Goal: Information Seeking & Learning: Check status

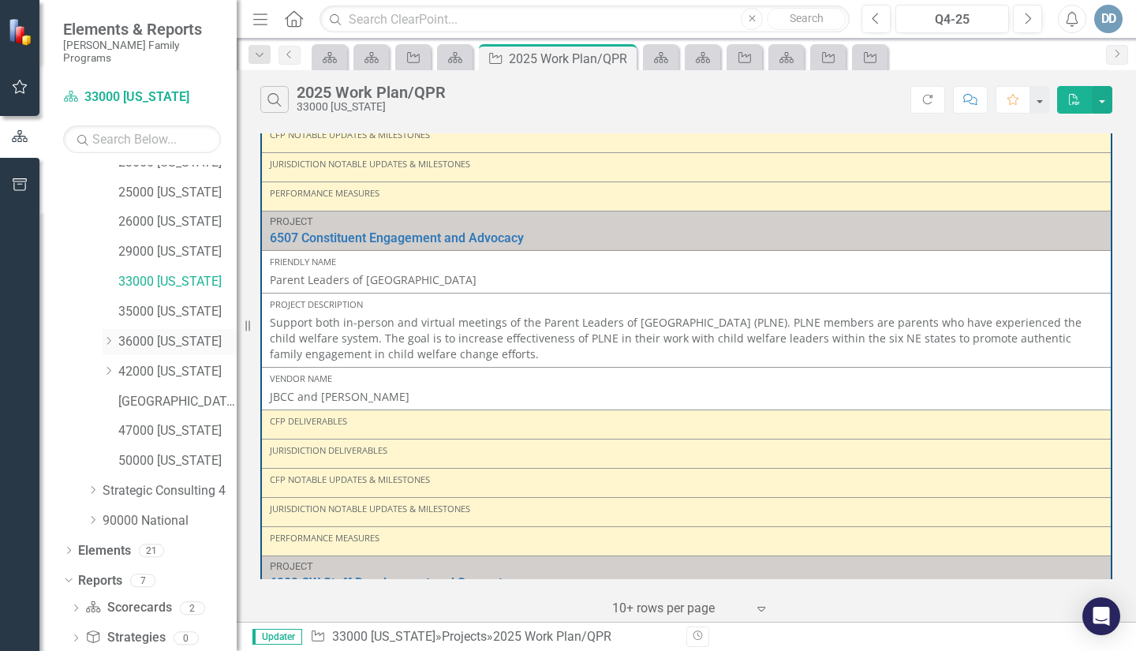
scroll to position [259, 0]
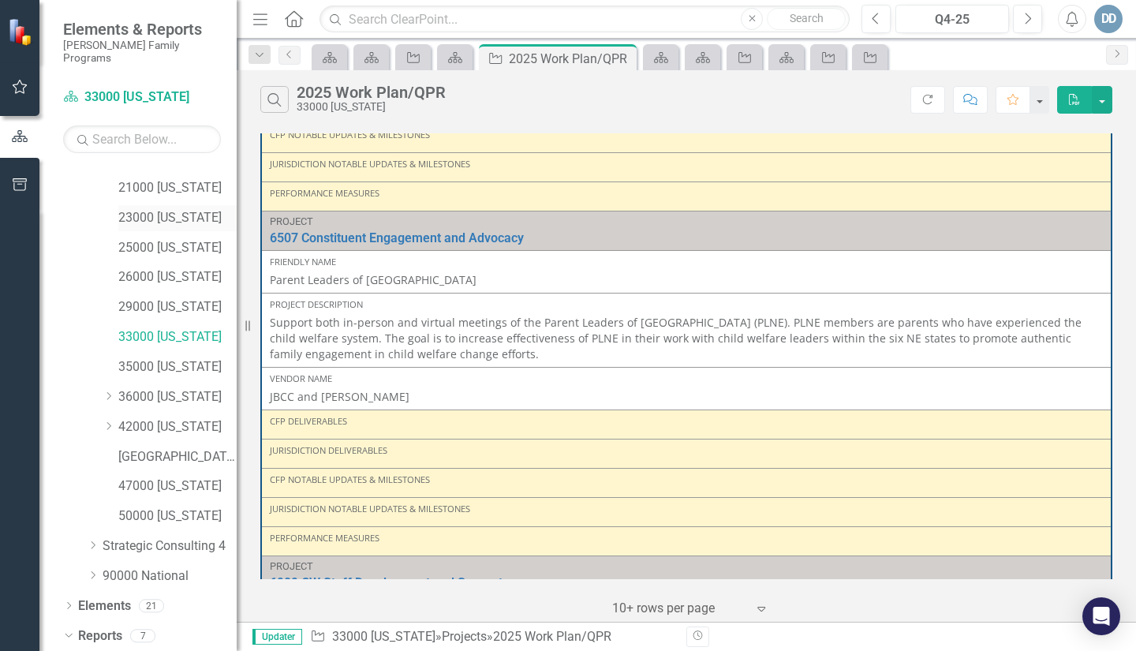
click at [160, 209] on link "23000 [US_STATE]" at bounding box center [177, 218] width 118 height 18
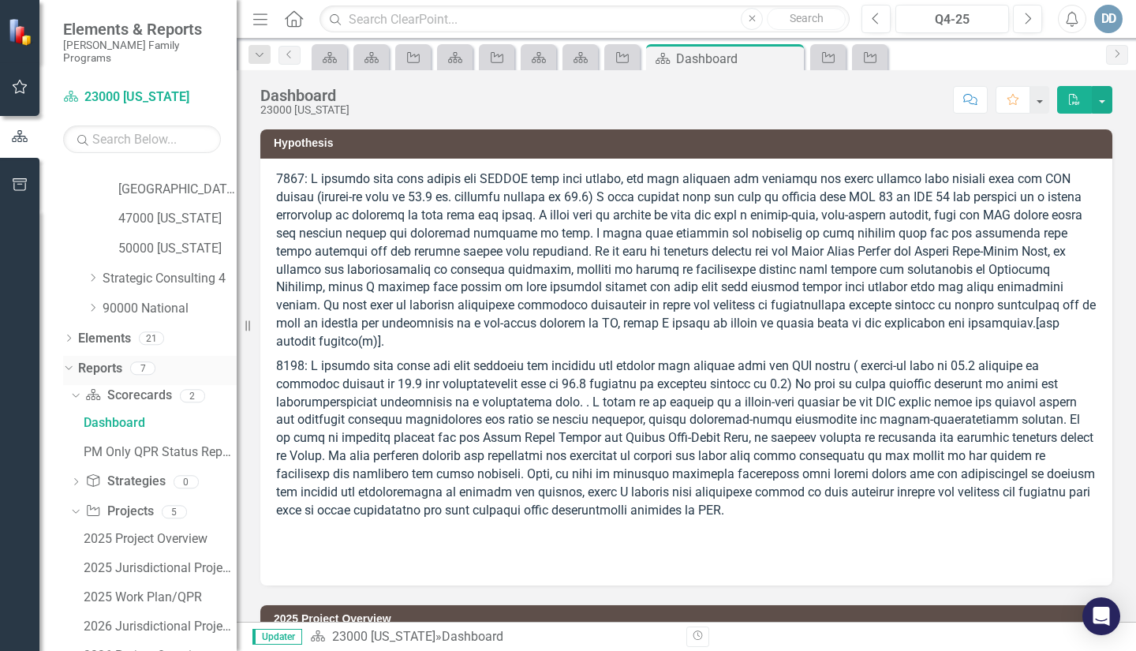
scroll to position [588, 0]
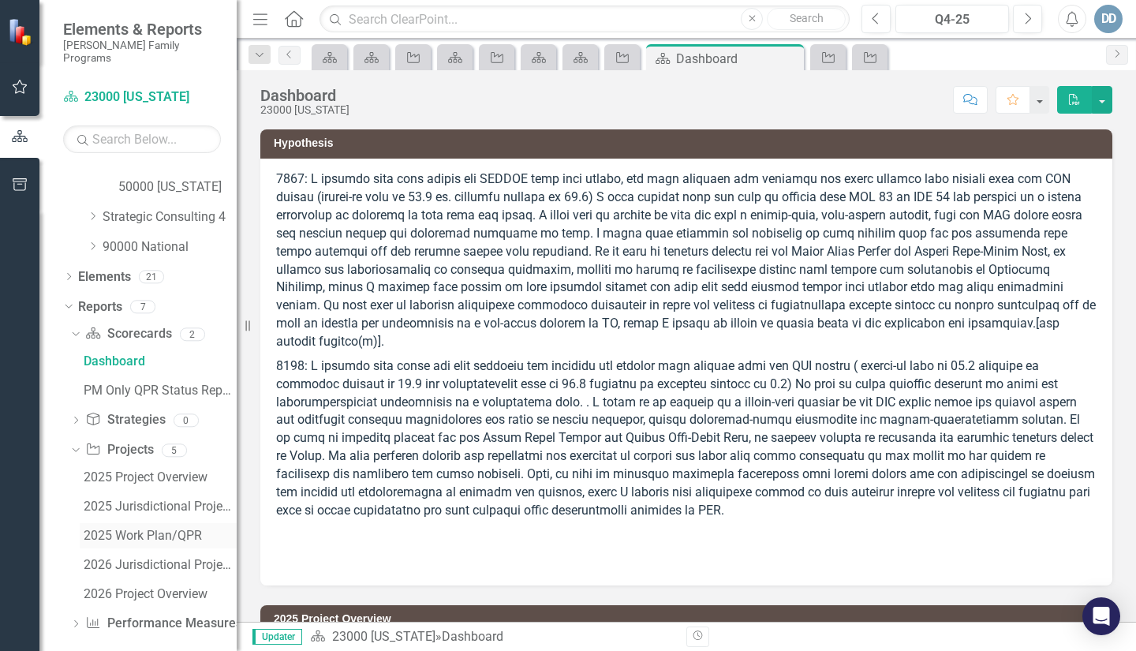
drag, startPoint x: 144, startPoint y: 520, endPoint x: 158, endPoint y: 518, distance: 14.3
click at [144, 529] on div "2025 Work Plan/QPR" at bounding box center [160, 536] width 153 height 14
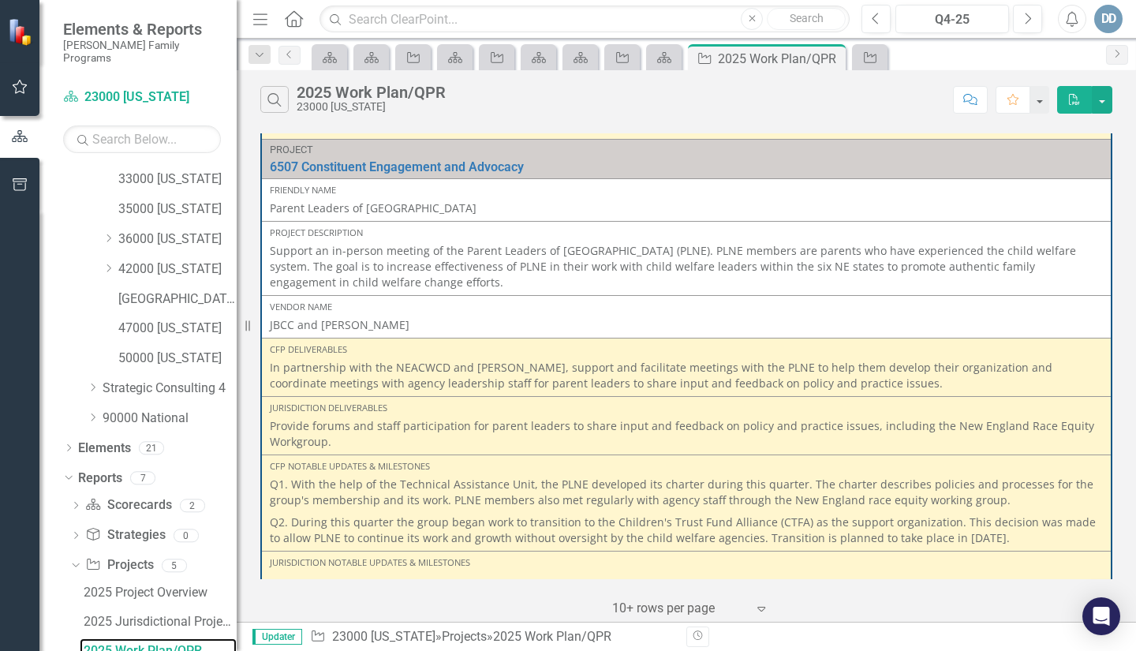
scroll to position [1342, 0]
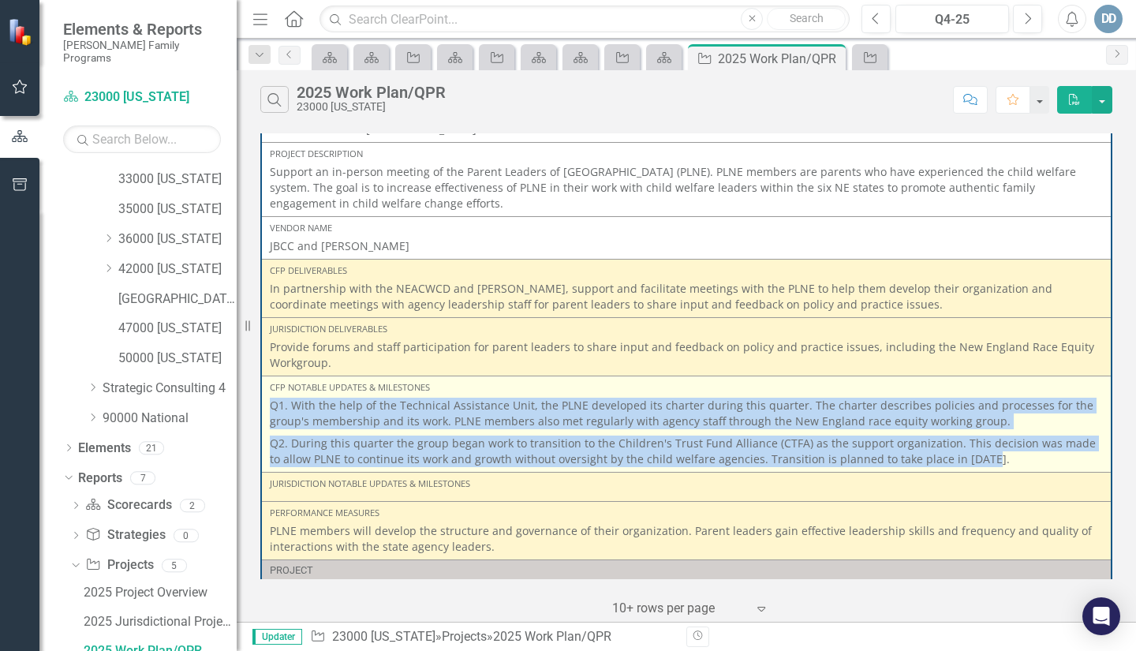
drag, startPoint x: 274, startPoint y: 404, endPoint x: 808, endPoint y: 444, distance: 535.7
click at [964, 455] on span "Q1. With the help of the Technical Assistance Unit, the PLNE developed its char…" at bounding box center [686, 432] width 833 height 69
copy span "Q1. With the help of the Technical Assistance Unit, the PLNE developed its char…"
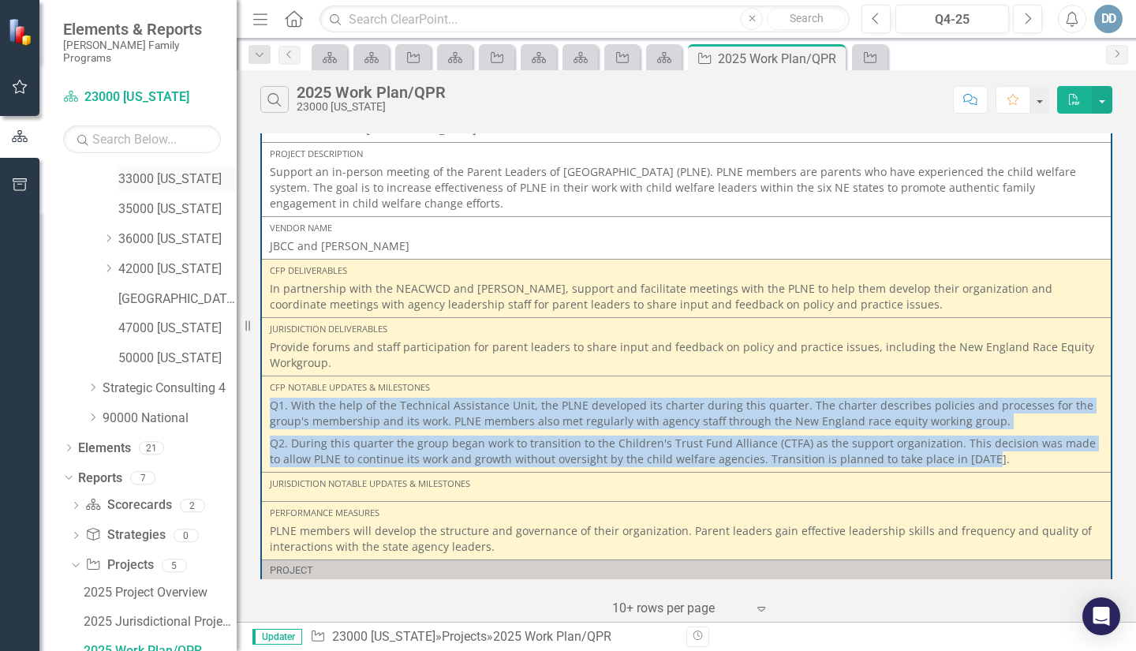
click at [156, 170] on link "33000 [US_STATE]" at bounding box center [177, 179] width 118 height 18
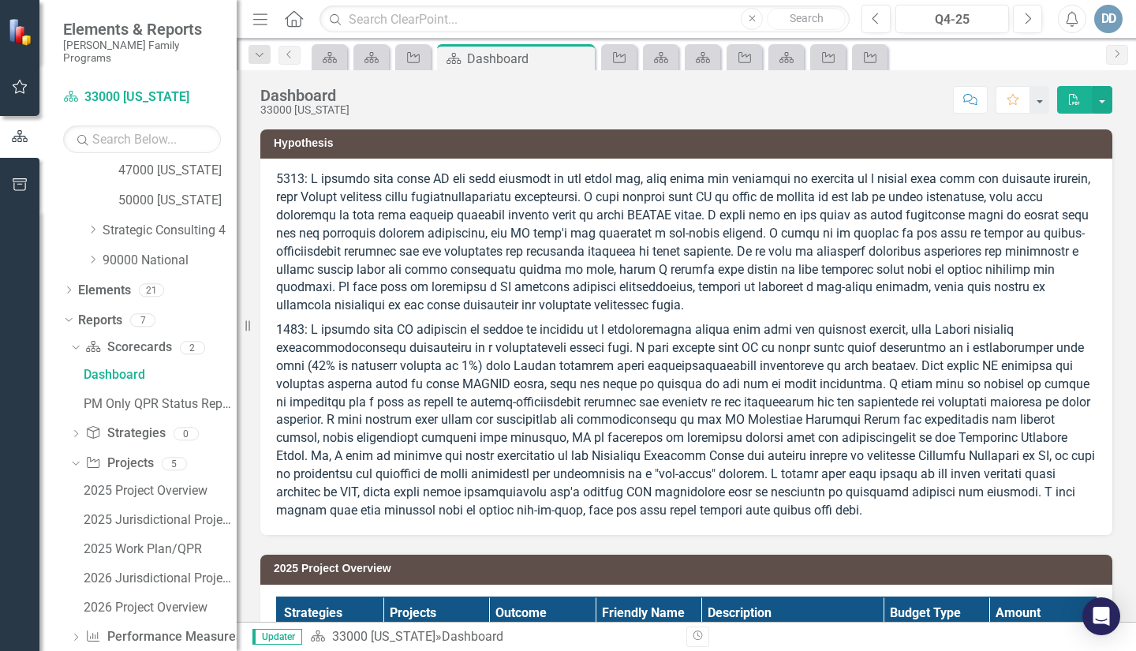
scroll to position [588, 0]
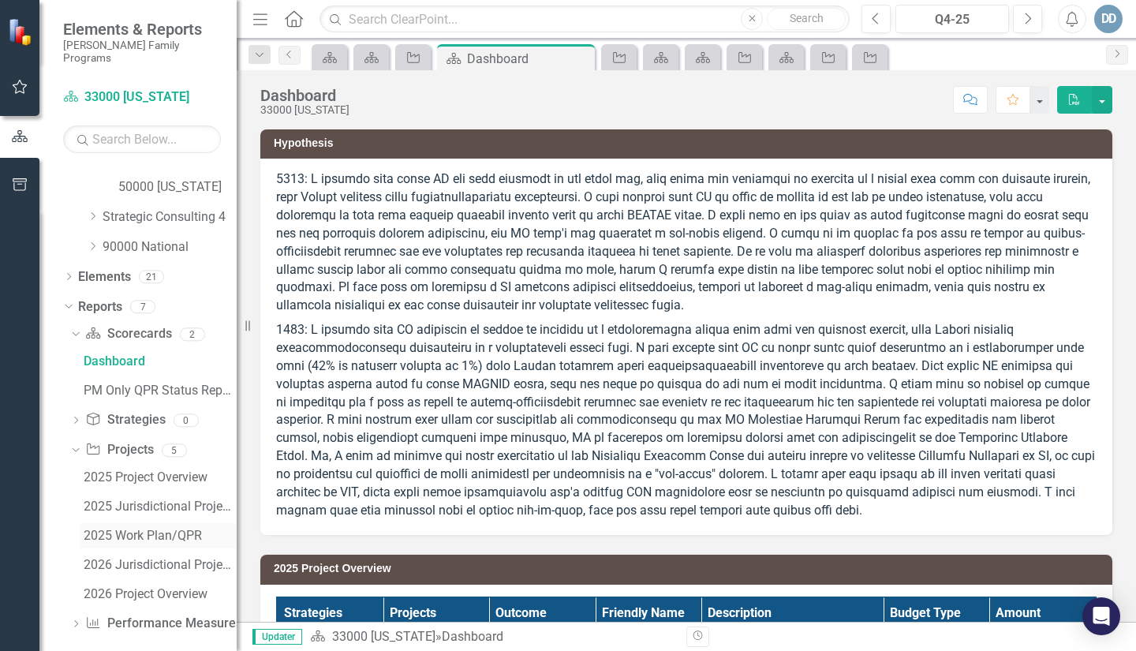
click at [145, 523] on link "2025 Work Plan/QPR" at bounding box center [158, 535] width 157 height 25
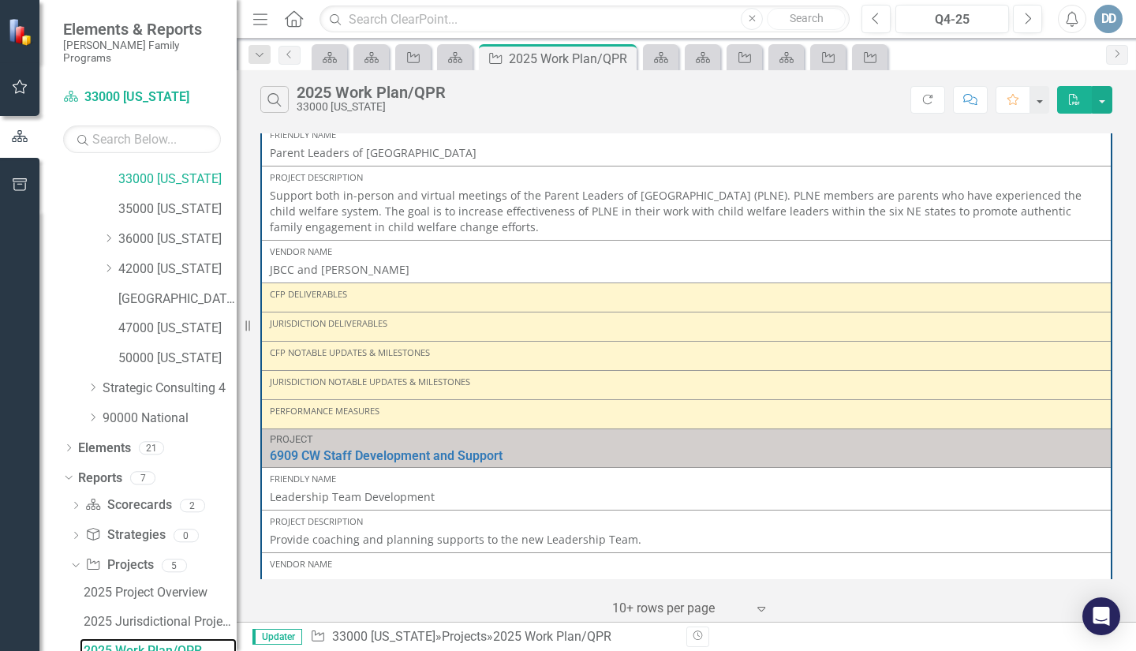
scroll to position [1607, 0]
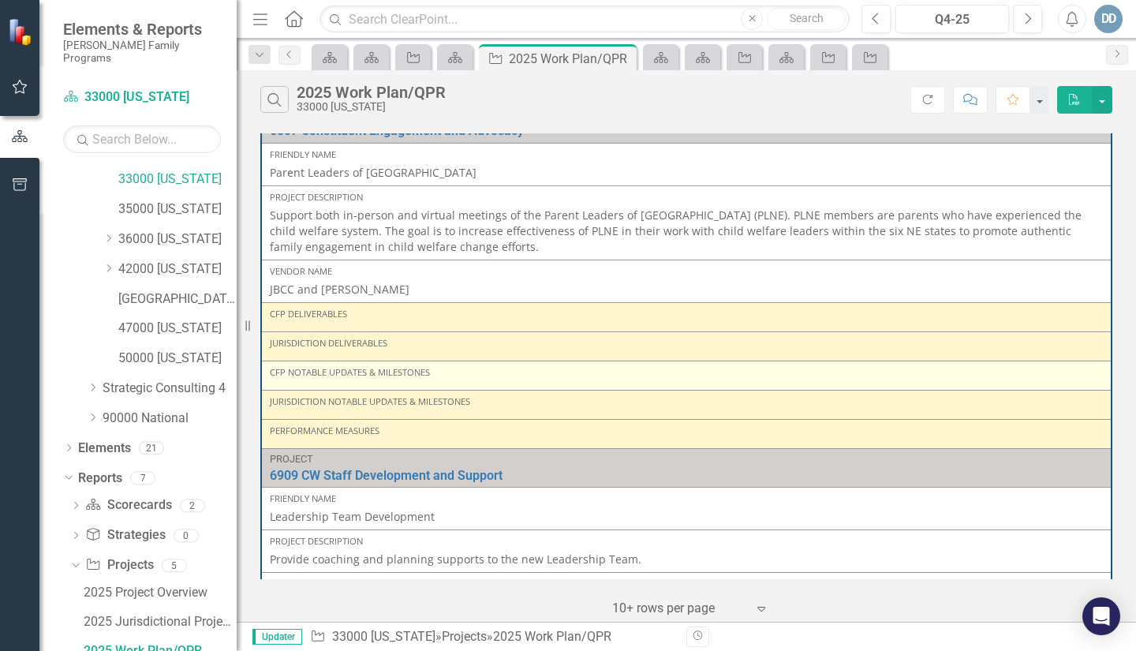
click at [377, 377] on div "CFP Notable Updates & Milestones" at bounding box center [686, 372] width 833 height 13
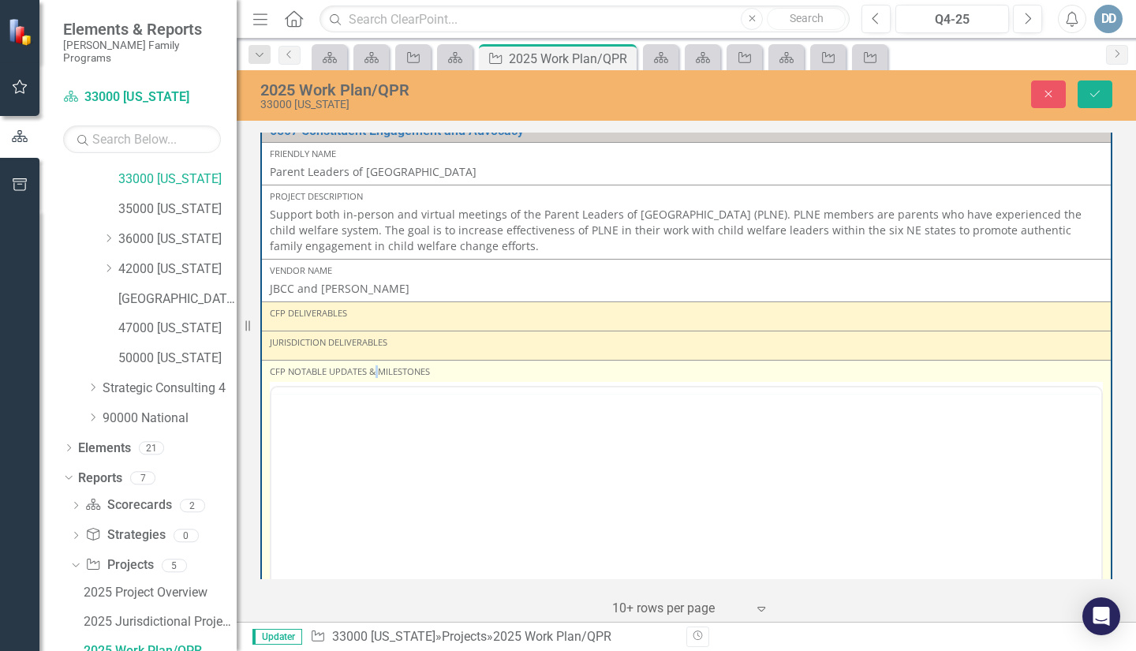
scroll to position [0, 0]
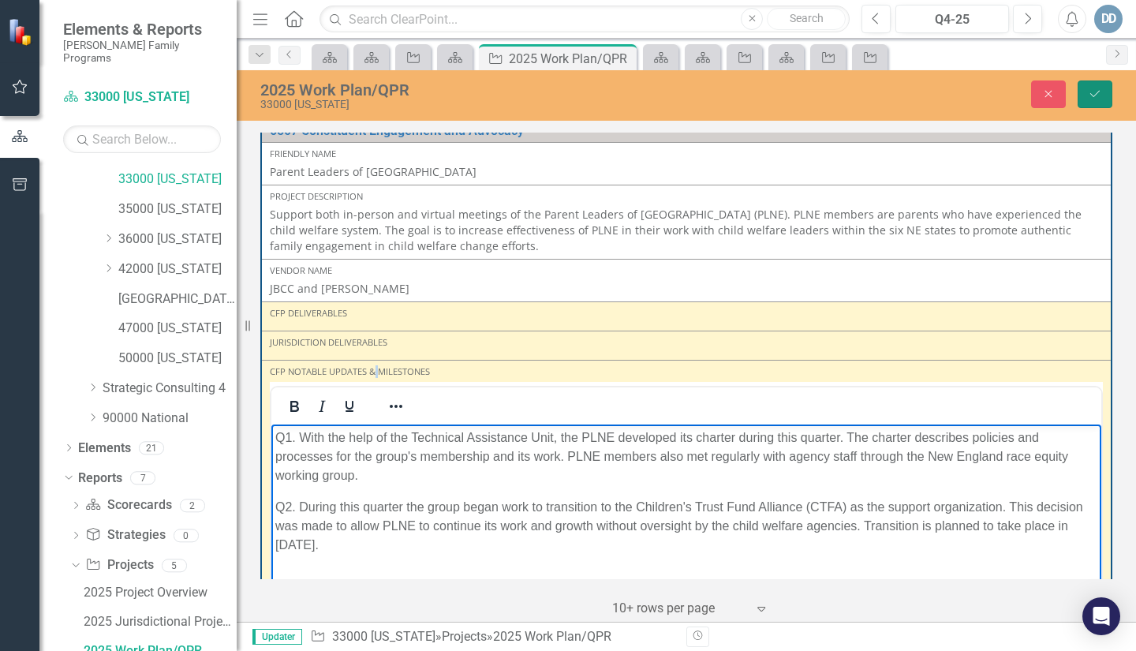
click at [1091, 100] on button "Save" at bounding box center [1095, 94] width 35 height 28
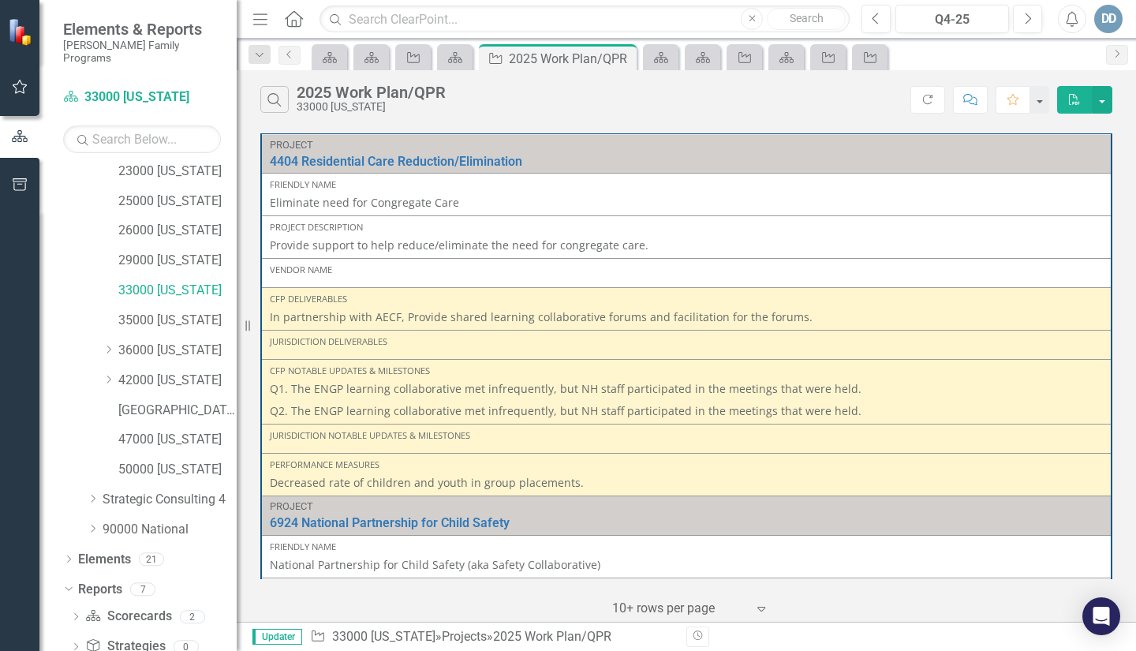
scroll to position [270, 0]
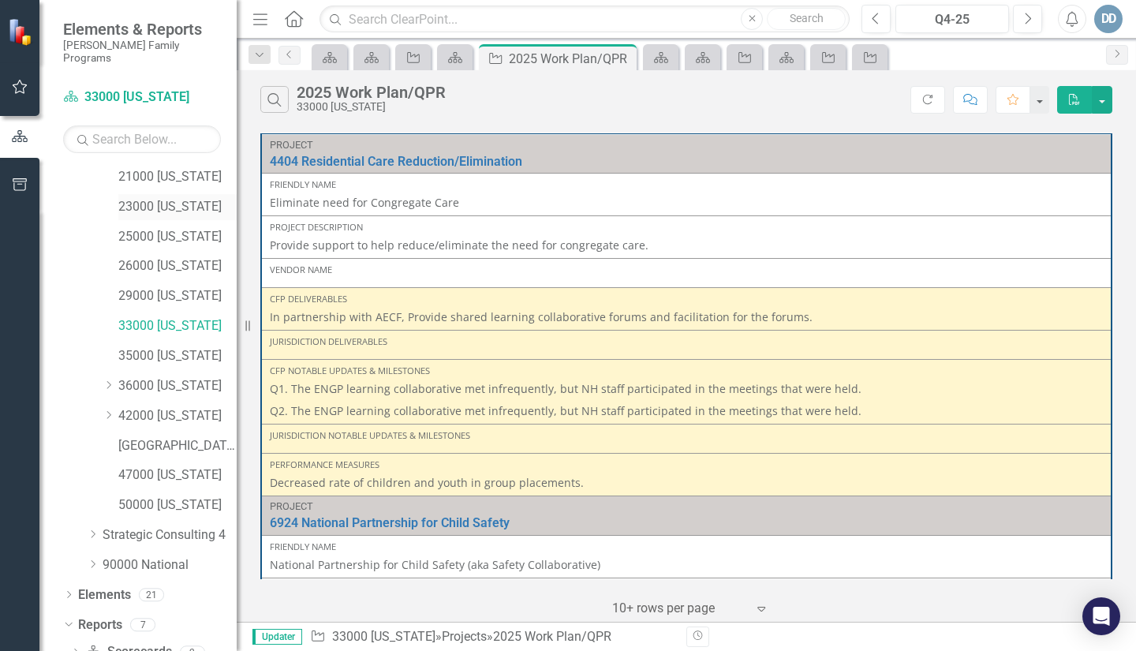
click at [127, 198] on link "23000 [US_STATE]" at bounding box center [177, 207] width 118 height 18
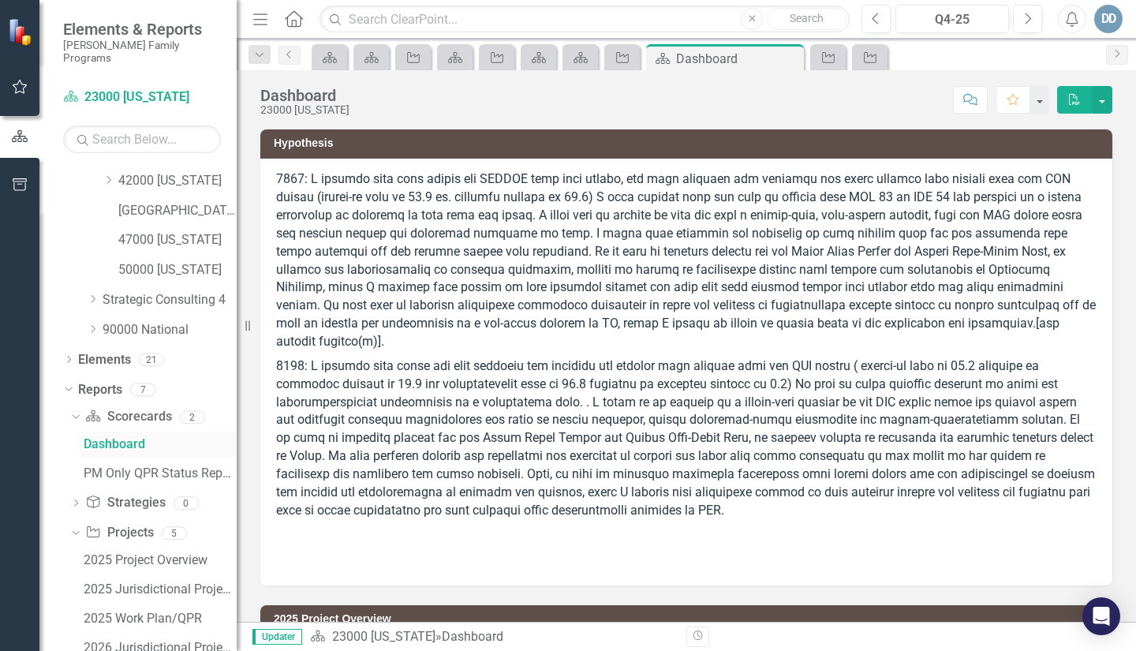
scroll to position [535, 0]
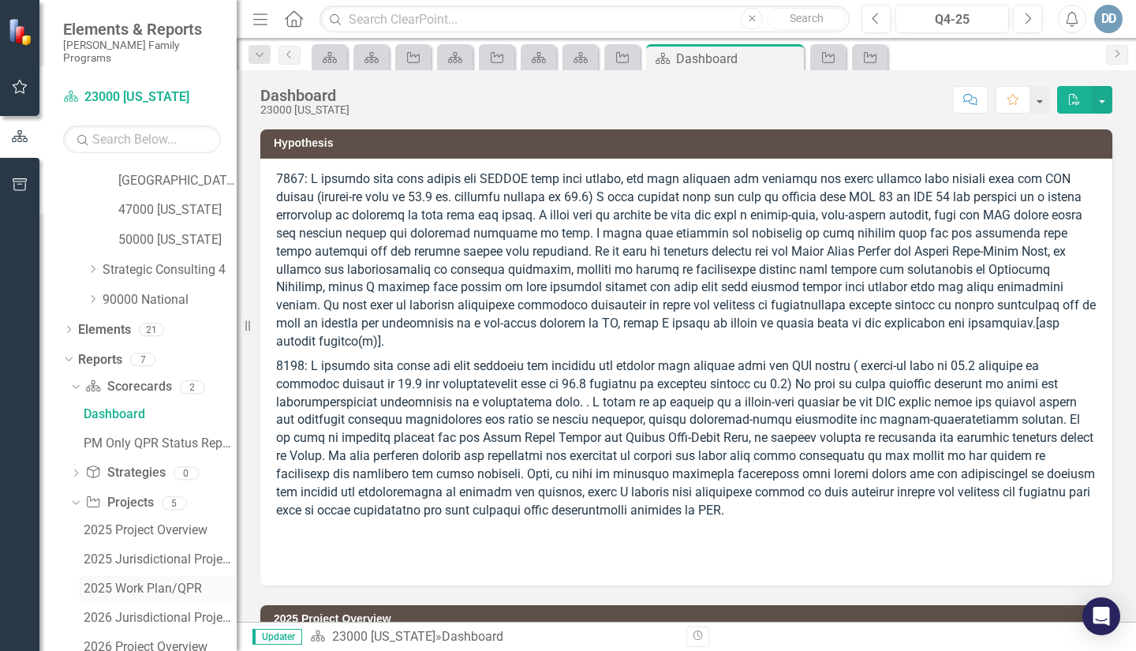
click at [122, 582] on div "2025 Work Plan/QPR" at bounding box center [160, 589] width 153 height 14
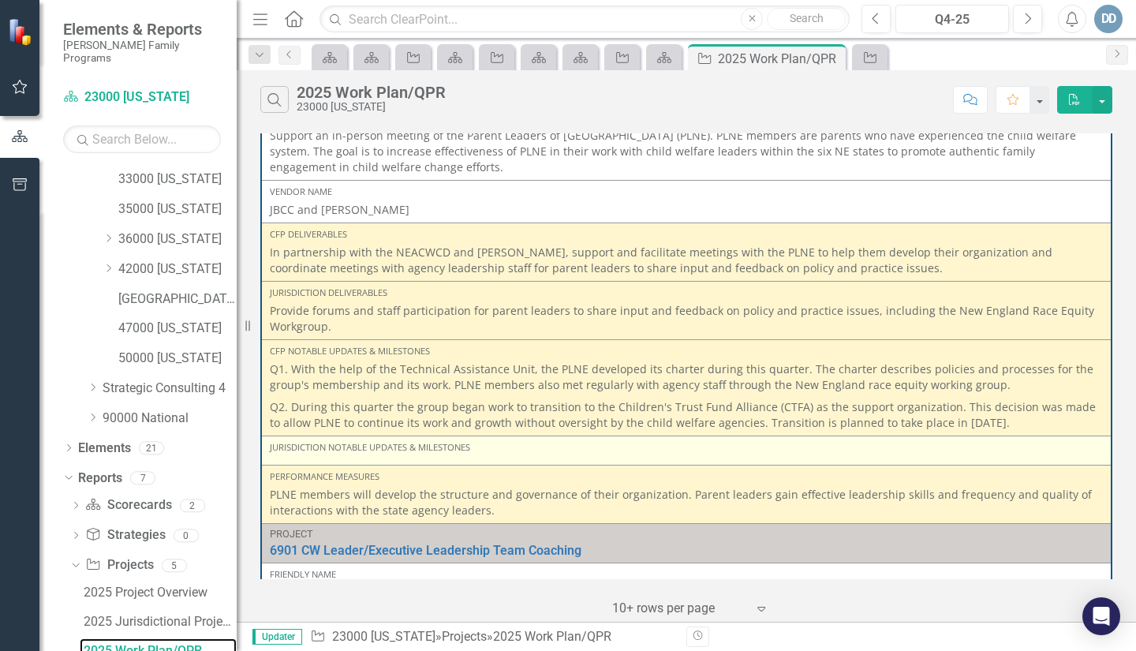
scroll to position [1394, 0]
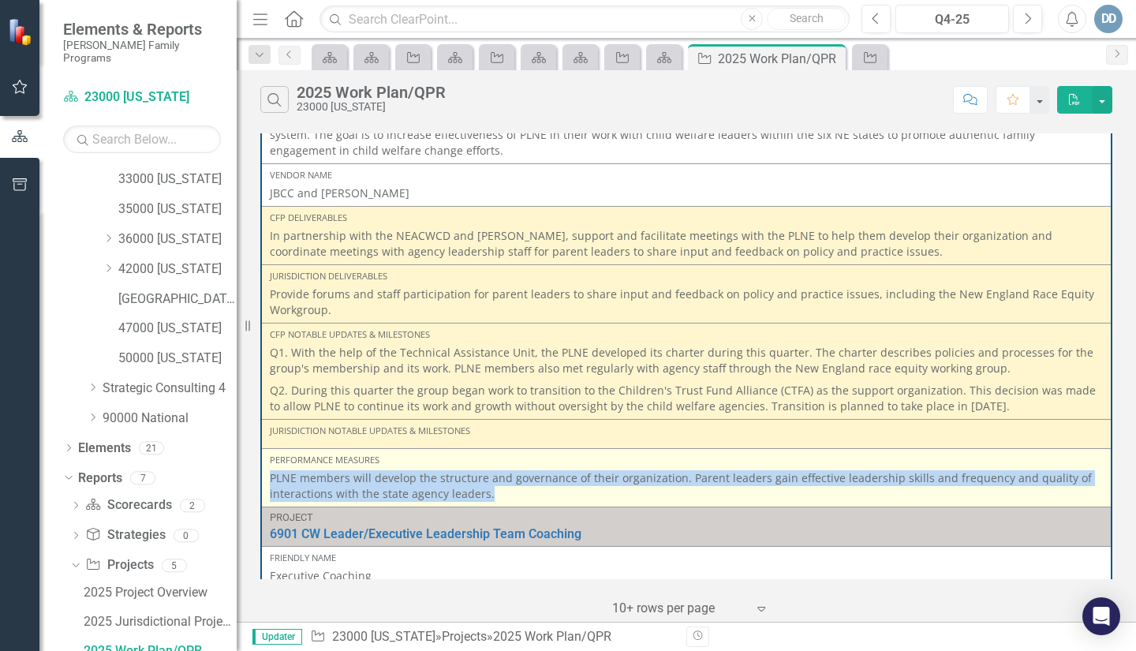
drag, startPoint x: 270, startPoint y: 480, endPoint x: 510, endPoint y: 490, distance: 240.1
click at [510, 490] on p "PLNE members will develop the structure and governance of their organization. P…" at bounding box center [686, 486] width 833 height 32
copy p "PLNE members will develop the structure and governance of their organization. P…"
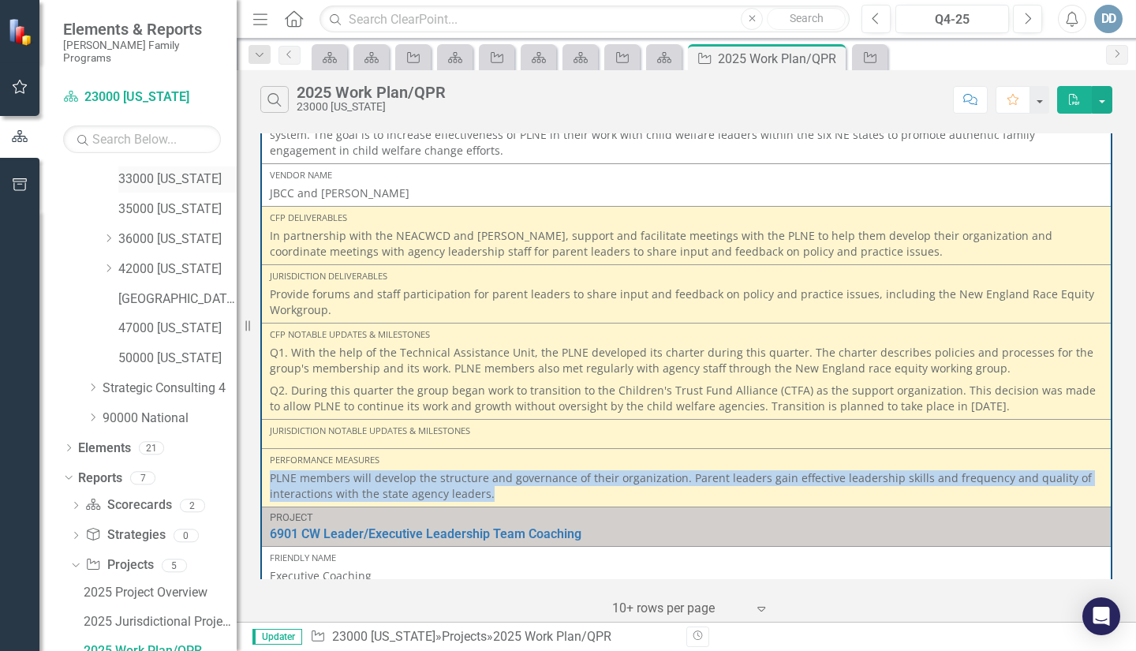
click at [152, 170] on link "33000 [US_STATE]" at bounding box center [177, 179] width 118 height 18
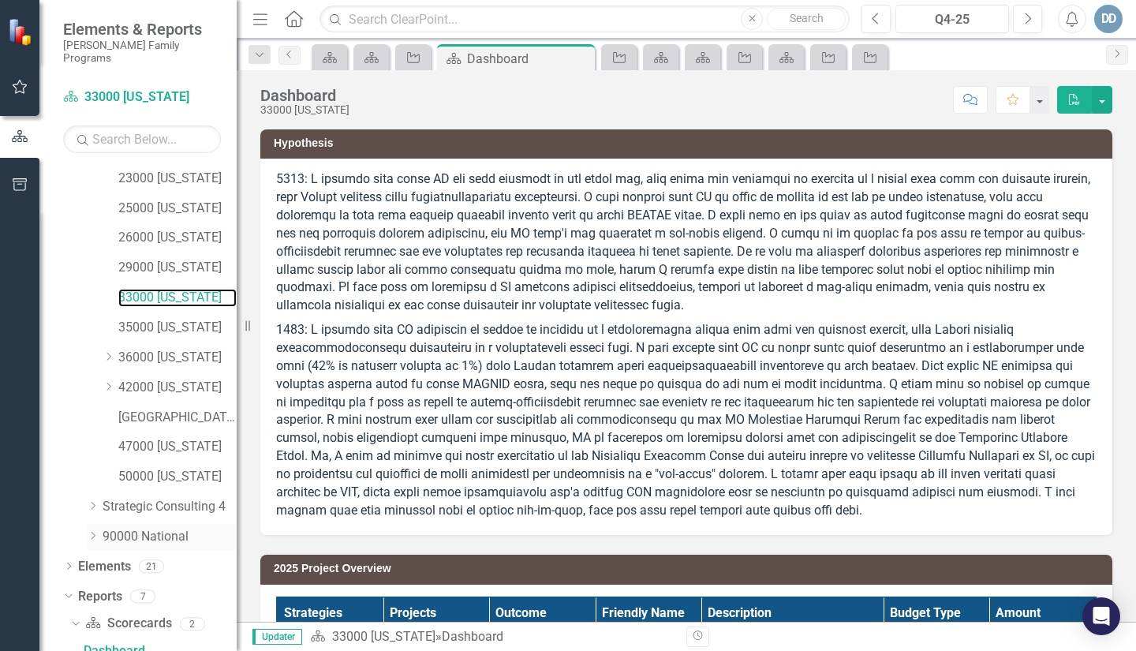
scroll to position [535, 0]
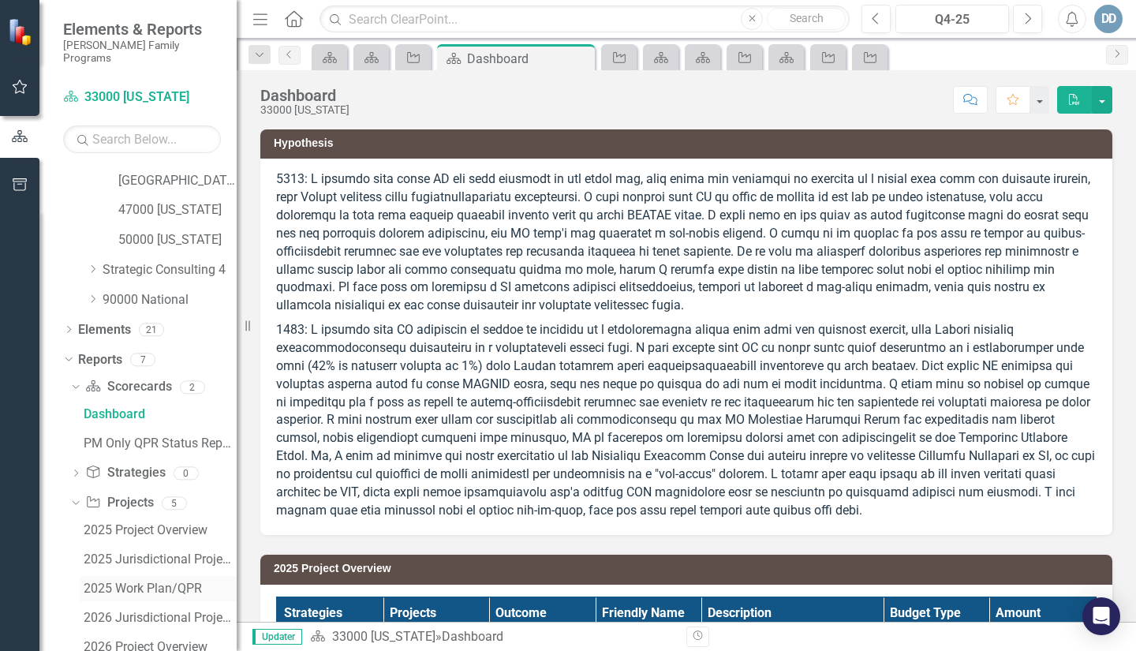
click at [122, 582] on div "2025 Work Plan/QPR" at bounding box center [160, 589] width 153 height 14
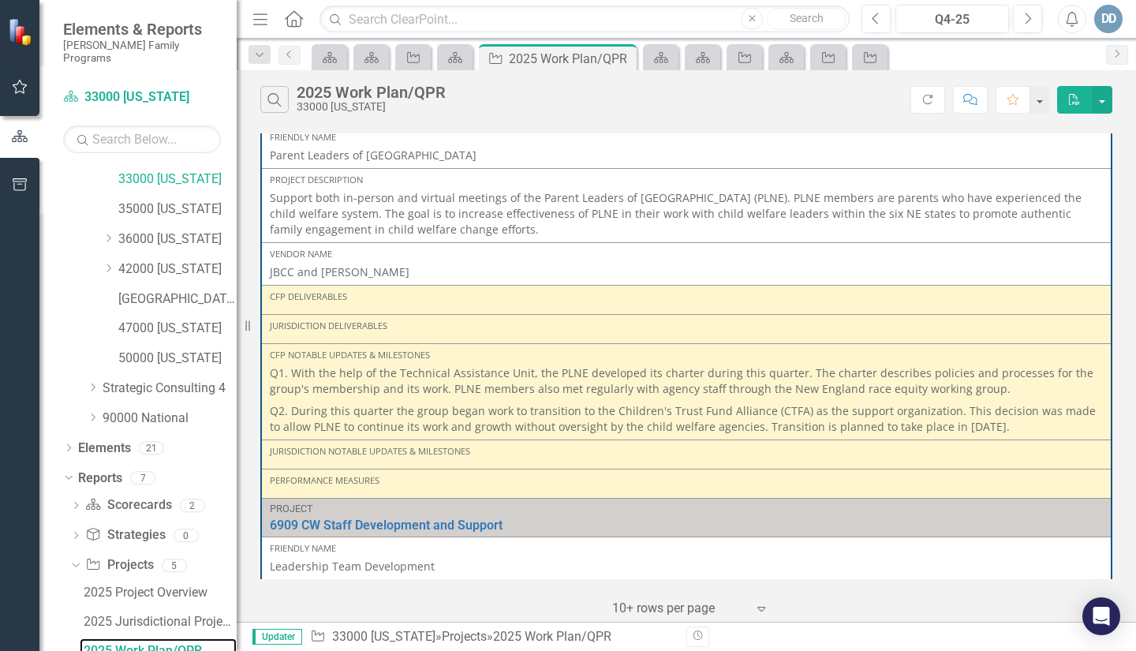
scroll to position [1657, 0]
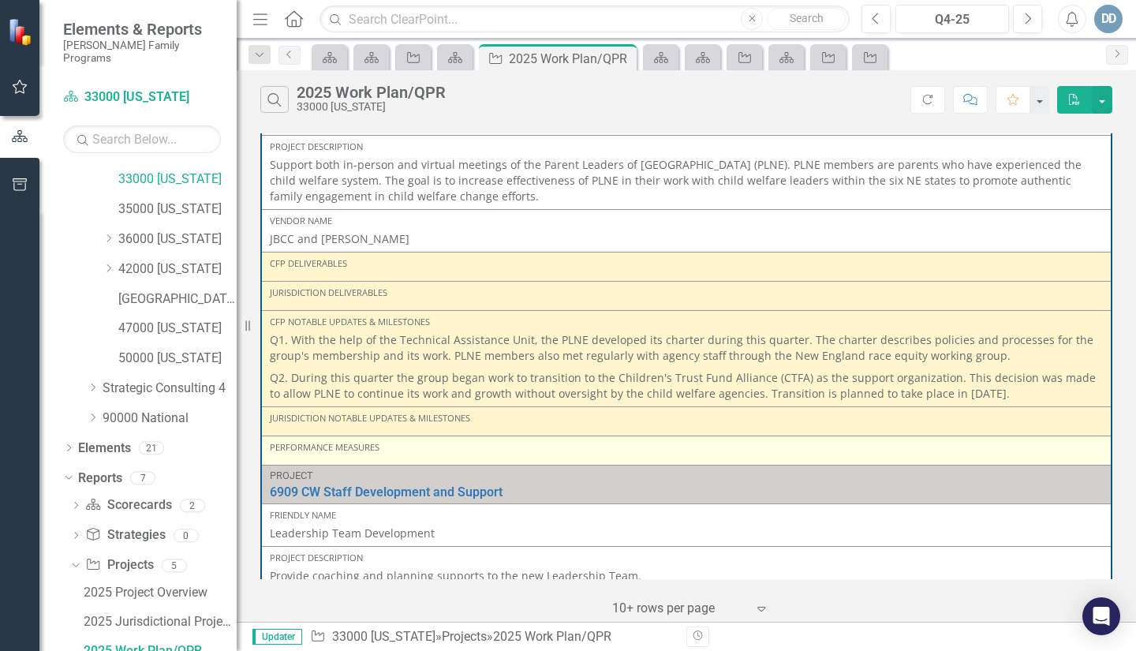
click at [290, 451] on div "Performance Measures" at bounding box center [686, 447] width 833 height 13
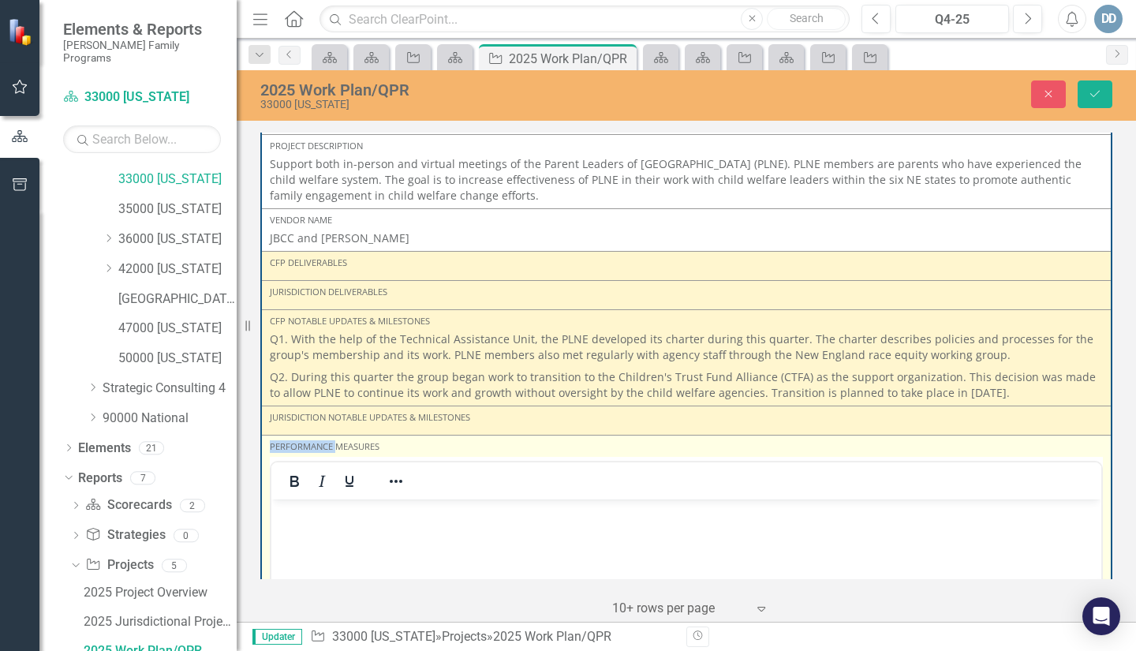
scroll to position [0, 0]
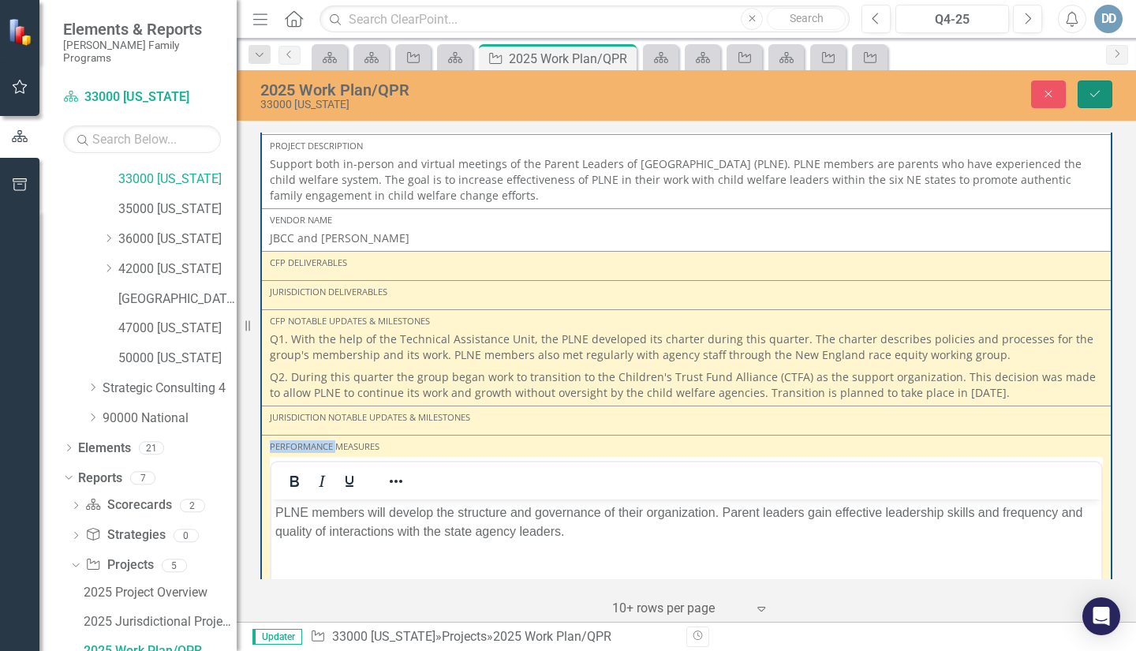
click at [1099, 92] on icon "Save" at bounding box center [1095, 93] width 14 height 11
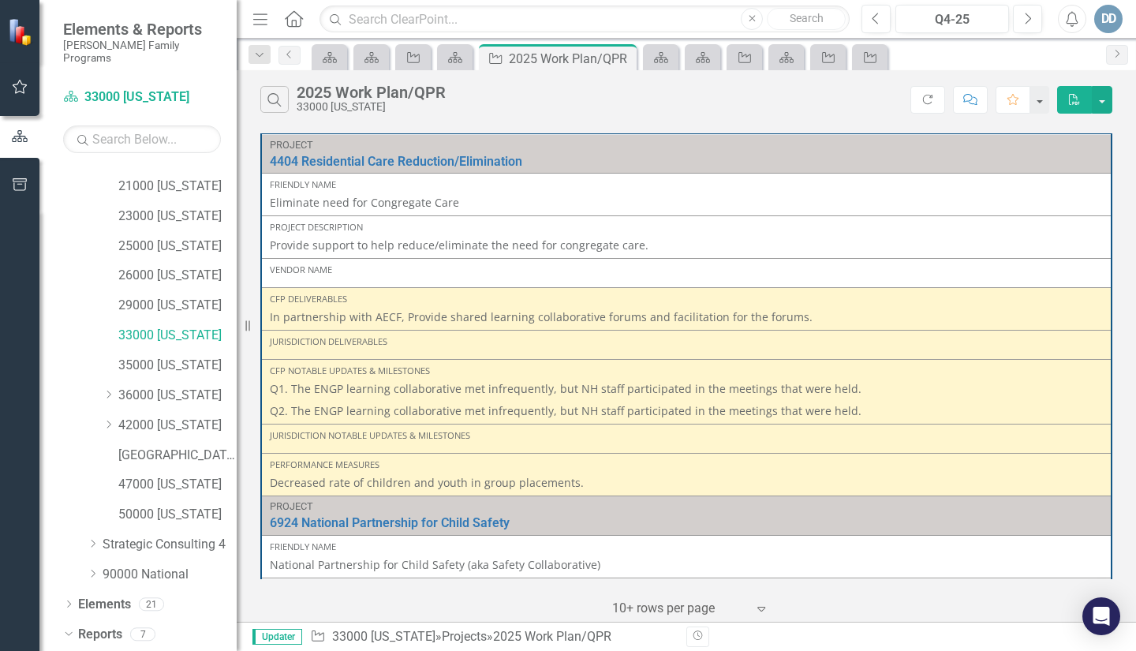
scroll to position [249, 0]
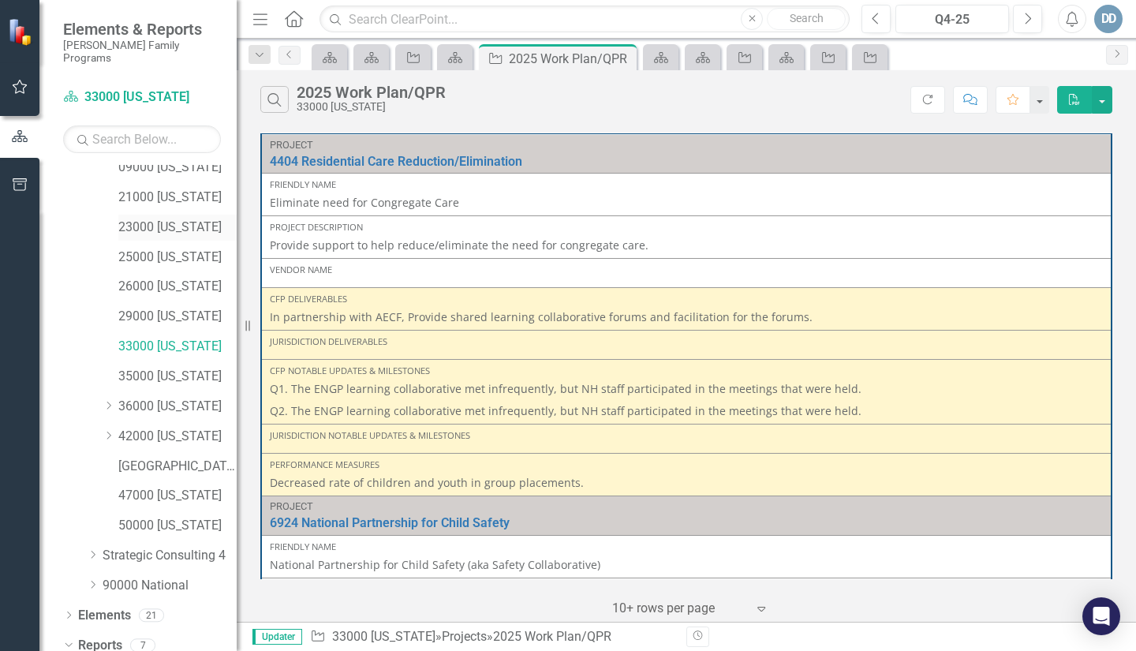
drag, startPoint x: 136, startPoint y: 204, endPoint x: 155, endPoint y: 202, distance: 19.8
click at [137, 215] on div "23000 [US_STATE]" at bounding box center [177, 228] width 118 height 26
click at [125, 219] on link "23000 [US_STATE]" at bounding box center [177, 228] width 118 height 18
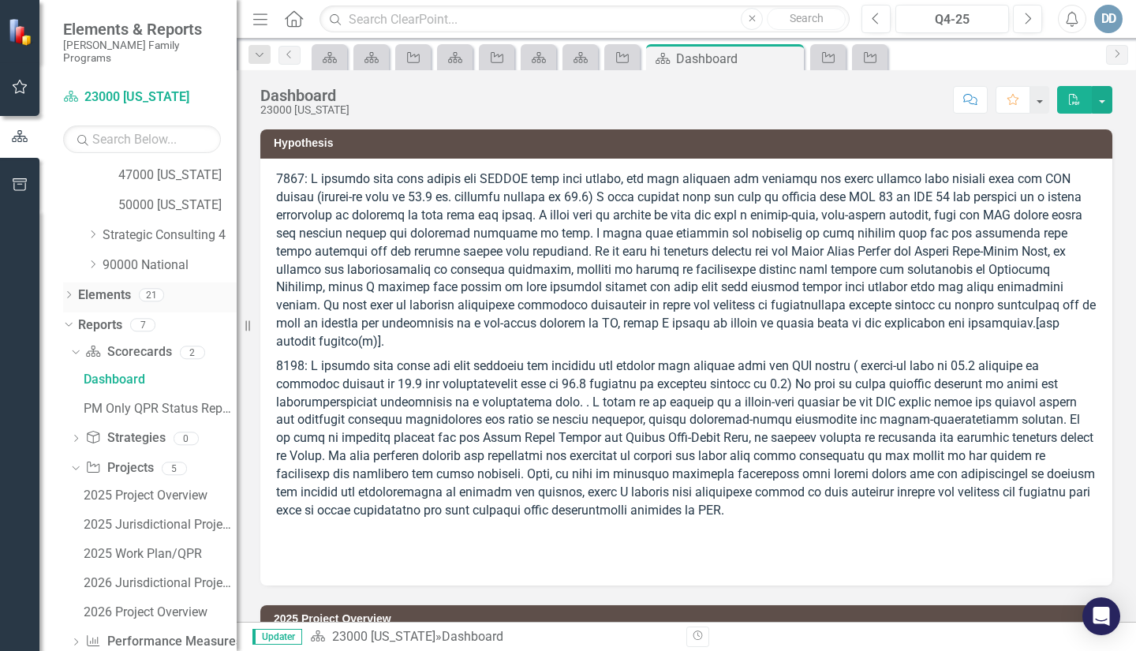
scroll to position [588, 0]
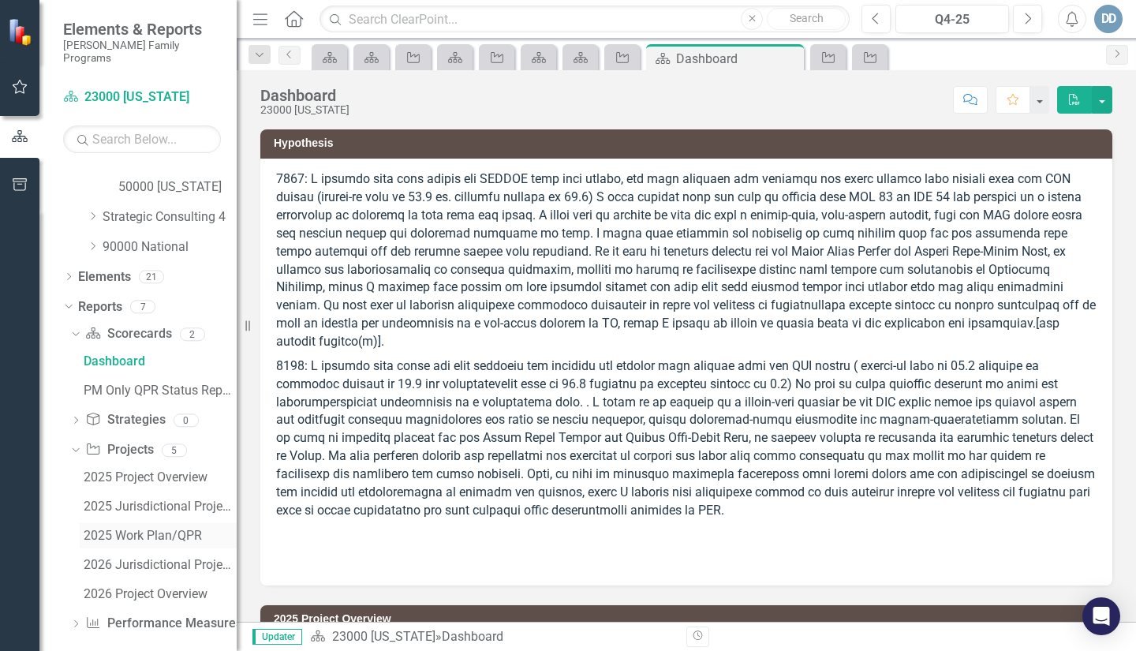
click at [132, 529] on div "2025 Work Plan/QPR" at bounding box center [160, 536] width 153 height 14
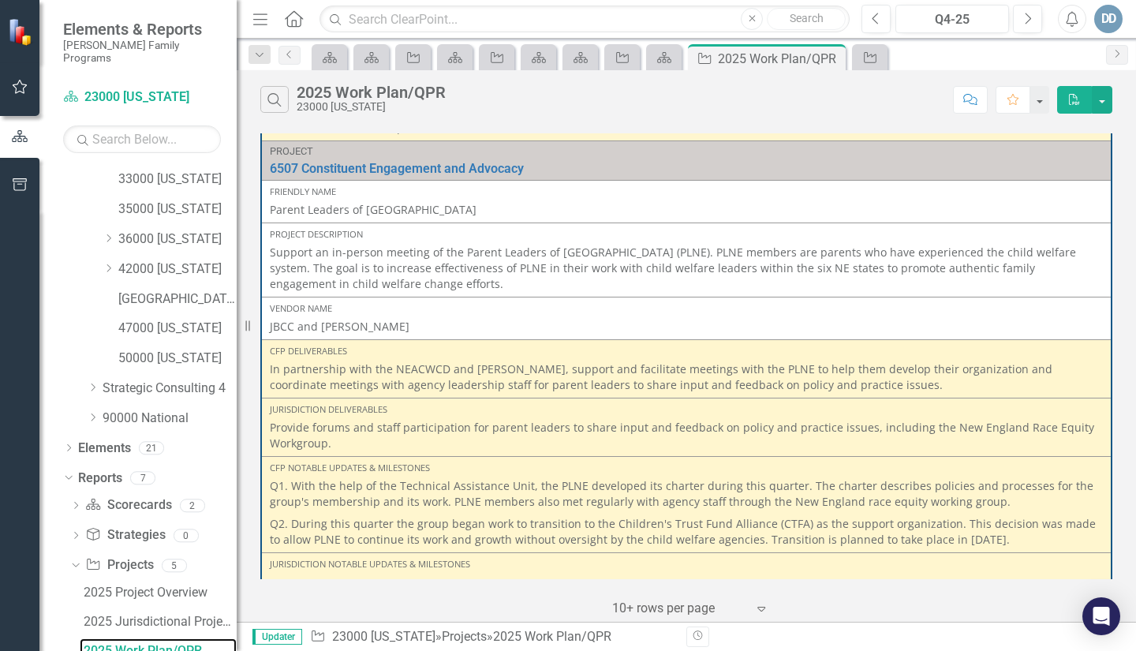
scroll to position [1272, 0]
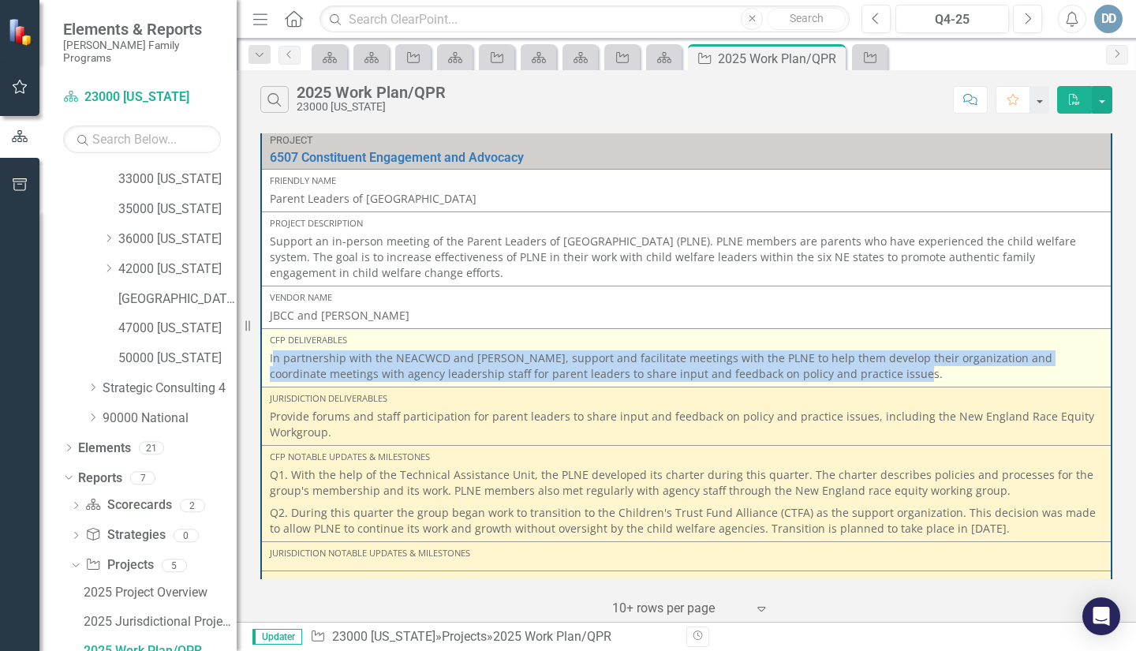
drag, startPoint x: 271, startPoint y: 357, endPoint x: 981, endPoint y: 366, distance: 709.5
click at [981, 366] on p "In partnership with the NEACWCD and [PERSON_NAME], support and facilitate meeti…" at bounding box center [686, 366] width 833 height 32
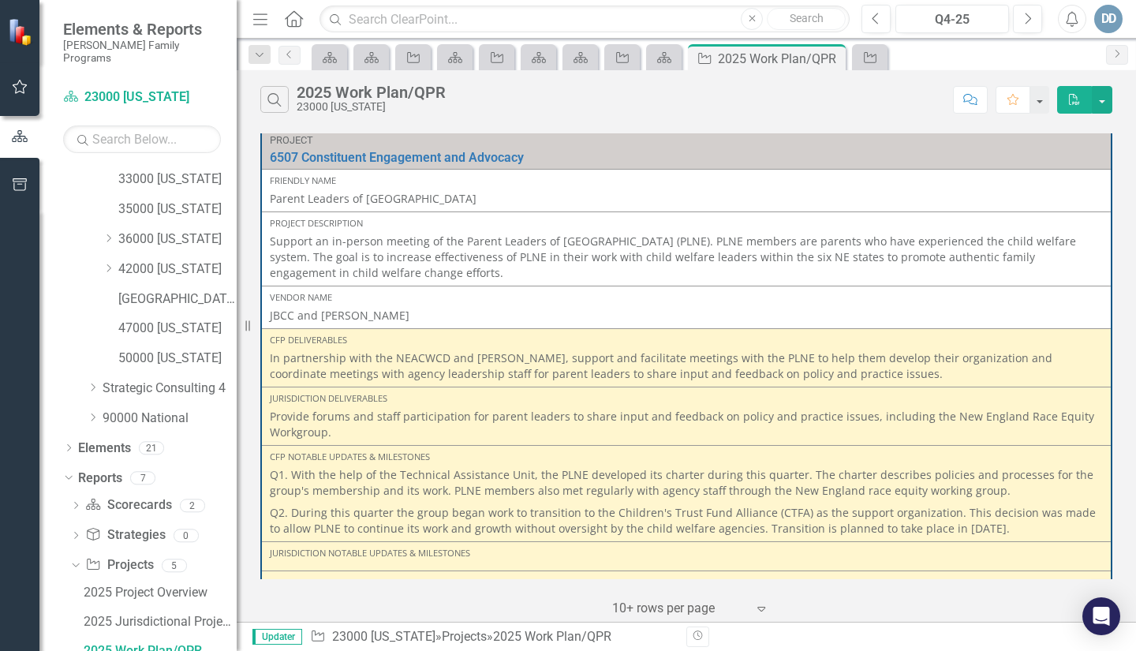
click at [249, 355] on div "Project 4404 Residential Care Reduction/Elimination Link Open Element Friendly …" at bounding box center [687, 375] width 900 height 492
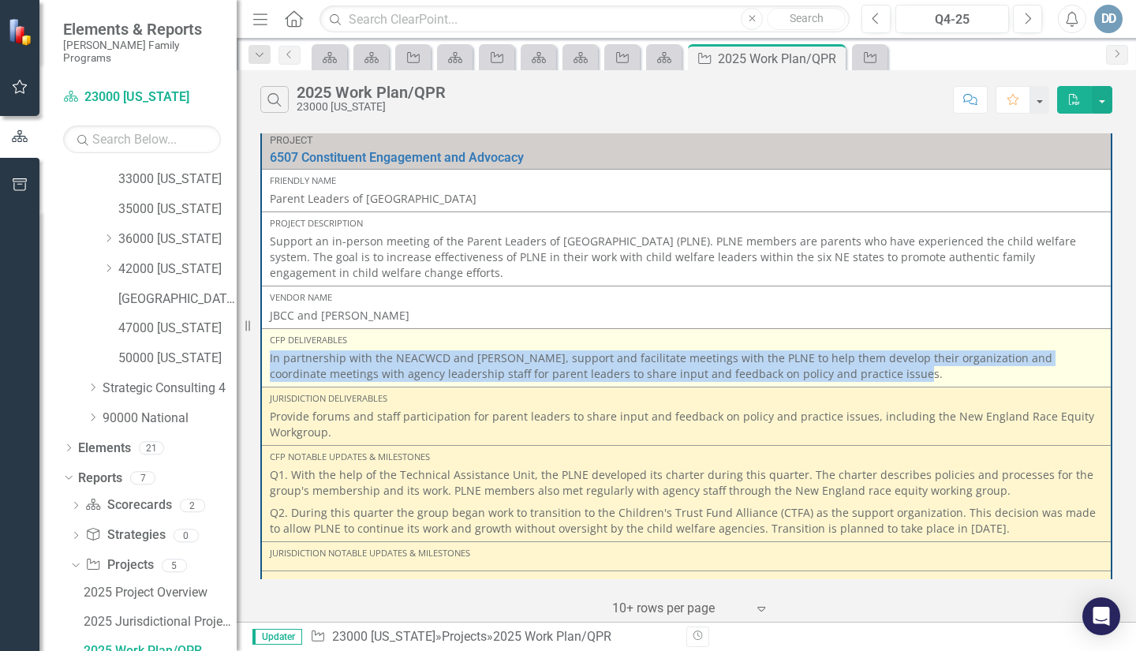
drag, startPoint x: 268, startPoint y: 356, endPoint x: 886, endPoint y: 355, distance: 618.7
click at [886, 365] on td "CFP Deliverables In partnership with the NEACWCD and [PERSON_NAME], support and…" at bounding box center [686, 358] width 851 height 58
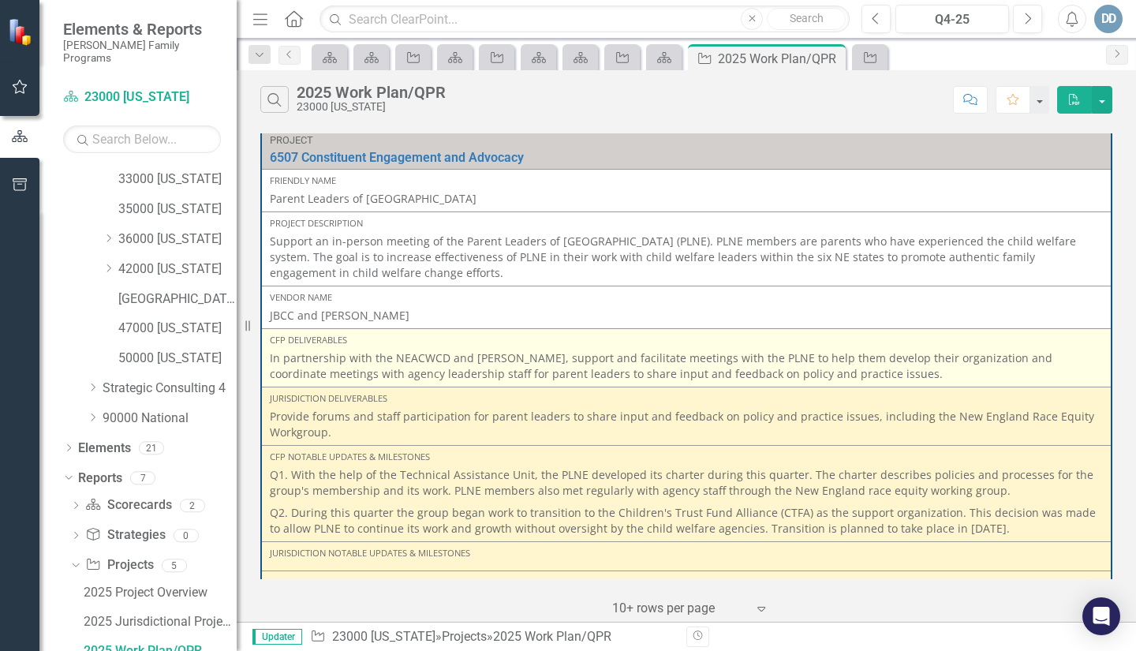
click at [327, 339] on div "CFP Deliverables" at bounding box center [686, 340] width 833 height 13
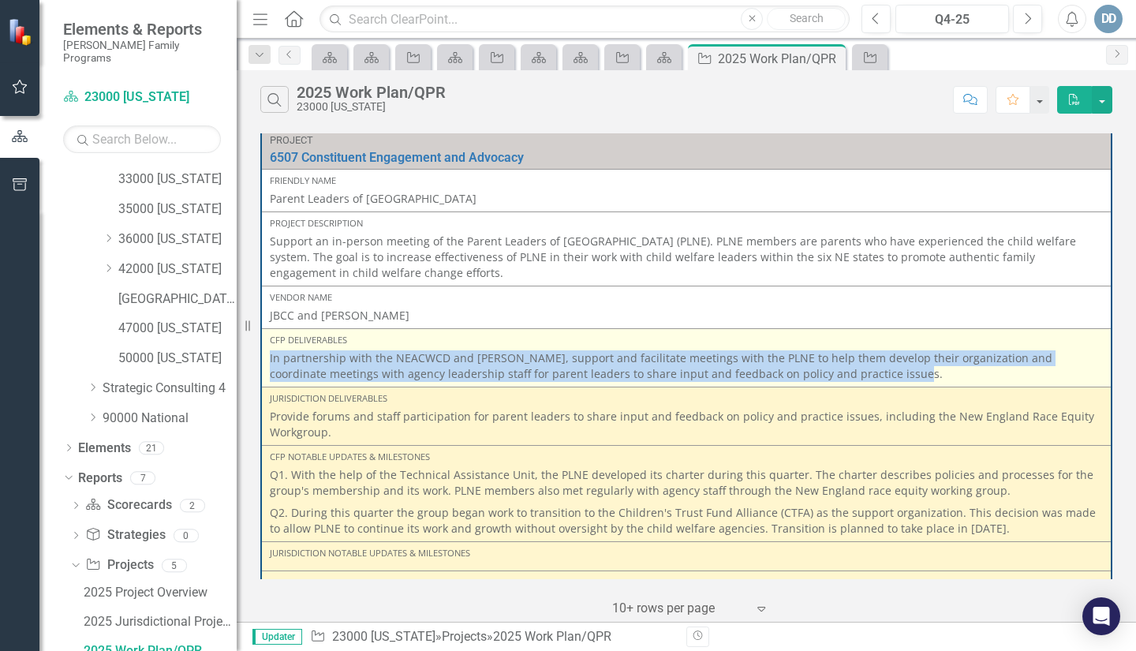
drag, startPoint x: 268, startPoint y: 358, endPoint x: 732, endPoint y: 362, distance: 463.3
click at [870, 375] on td "CFP Deliverables In partnership with the NEACWCD and [PERSON_NAME], support and…" at bounding box center [686, 358] width 851 height 58
copy p "In partnership with the NEACWCD and [PERSON_NAME], support and facilitate meeti…"
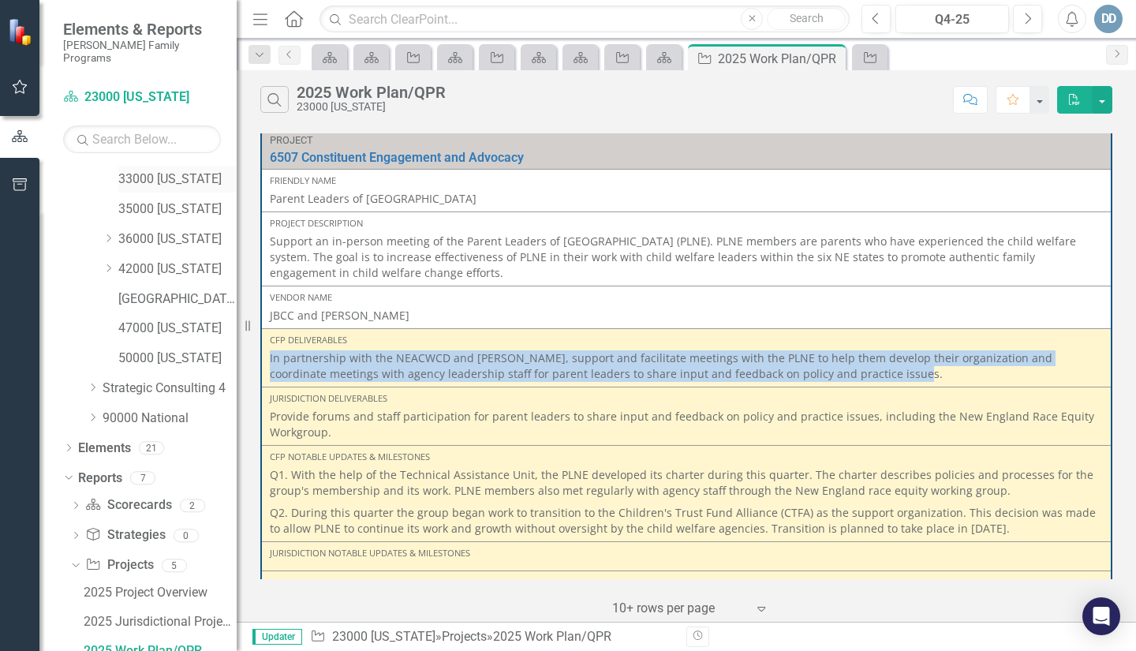
click at [168, 170] on link "33000 [US_STATE]" at bounding box center [177, 179] width 118 height 18
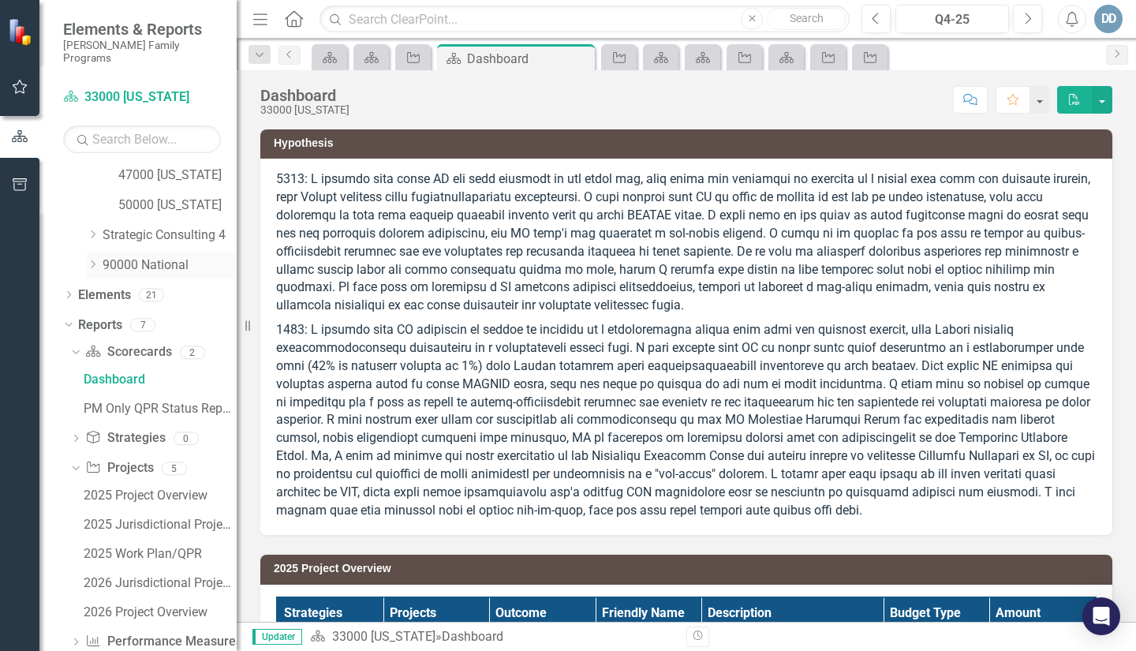
scroll to position [588, 0]
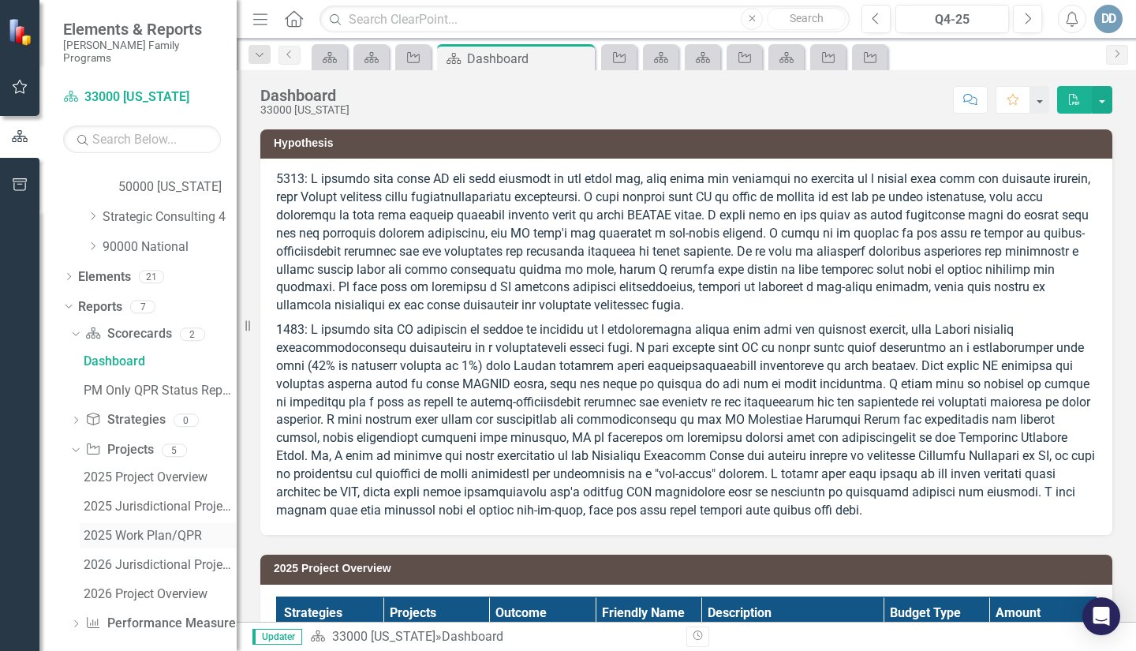
click at [132, 529] on div "2025 Work Plan/QPR" at bounding box center [160, 536] width 153 height 14
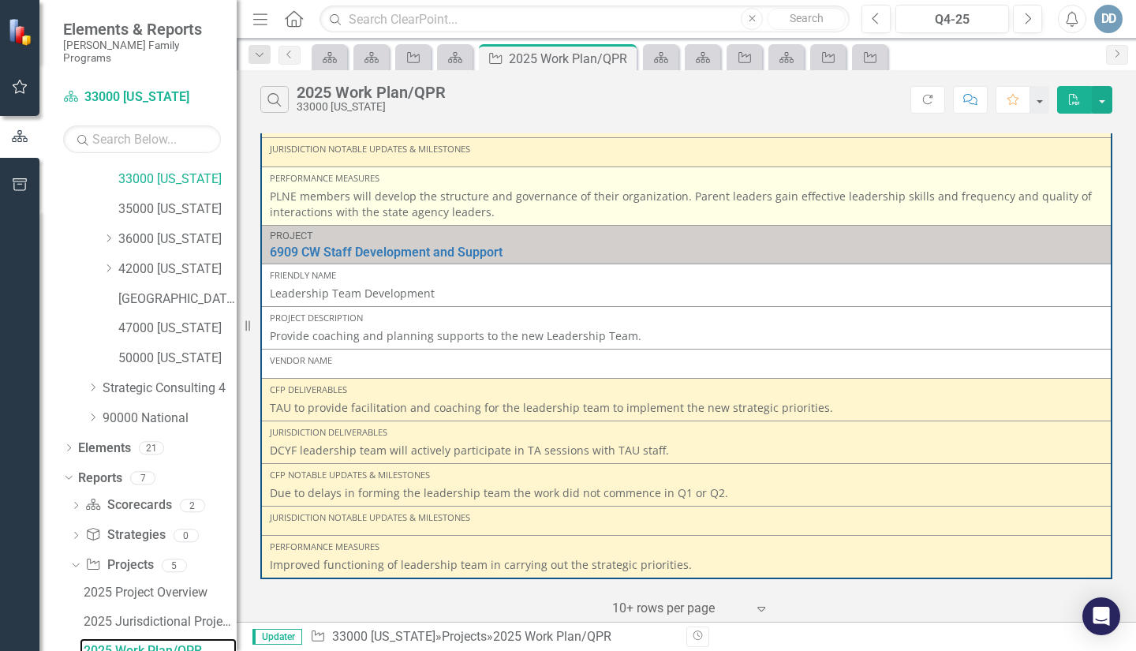
scroll to position [1690, 0]
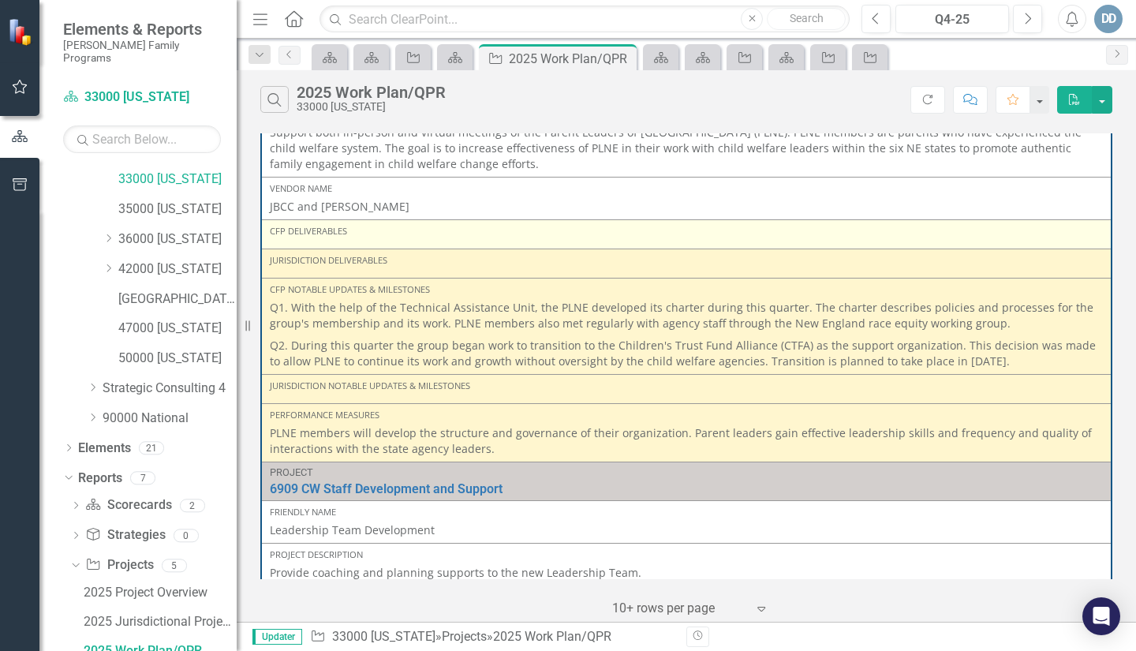
click at [299, 232] on div "CFP Deliverables" at bounding box center [686, 231] width 833 height 13
click at [307, 232] on div "CFP Deliverables" at bounding box center [686, 231] width 833 height 13
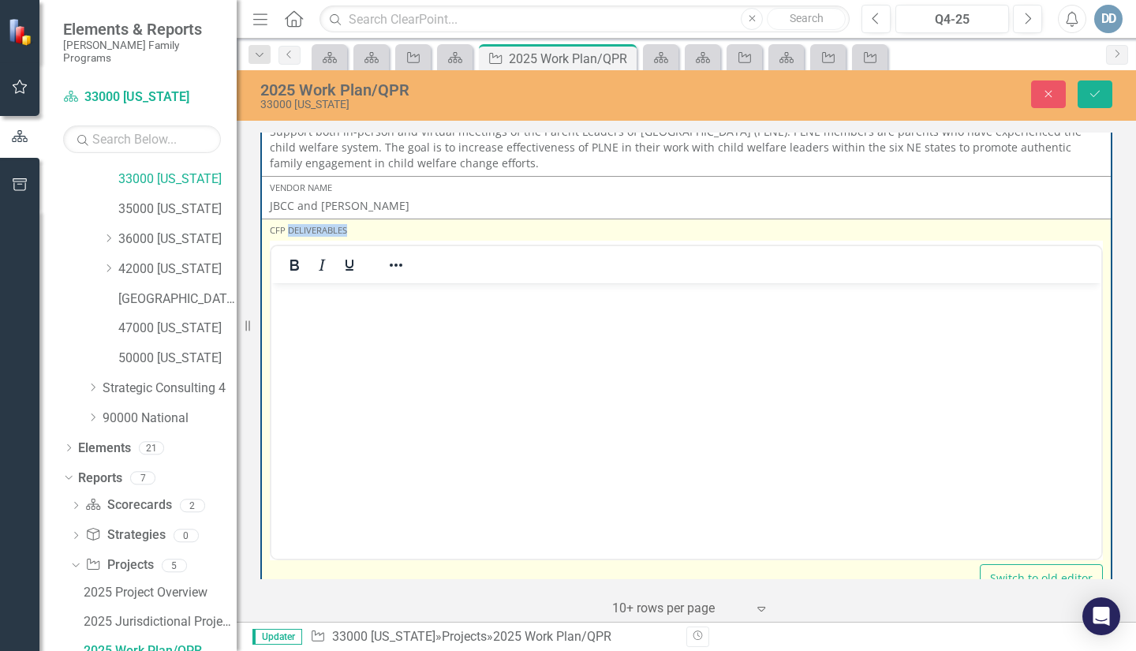
scroll to position [0, 0]
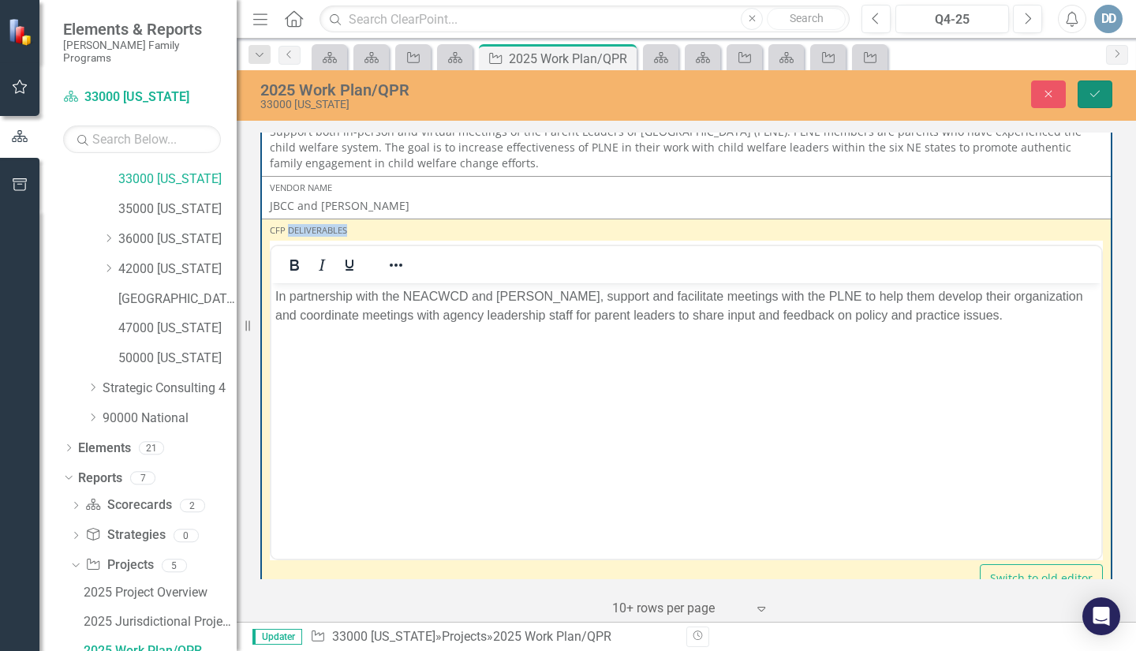
click at [1096, 92] on icon "Save" at bounding box center [1095, 93] width 14 height 11
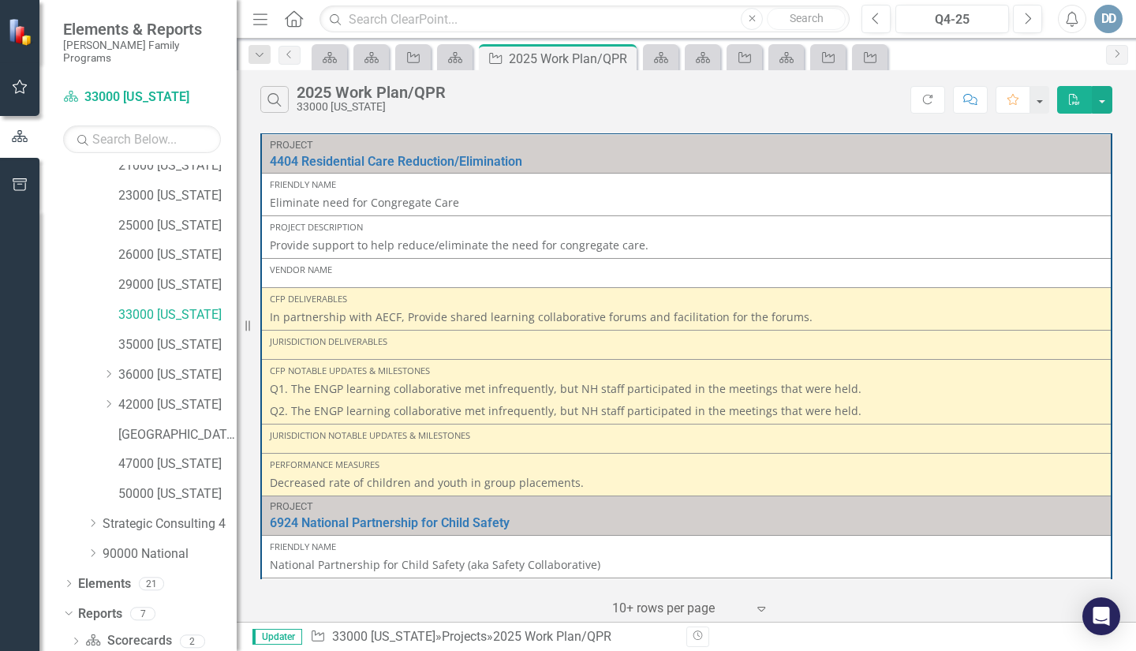
scroll to position [260, 0]
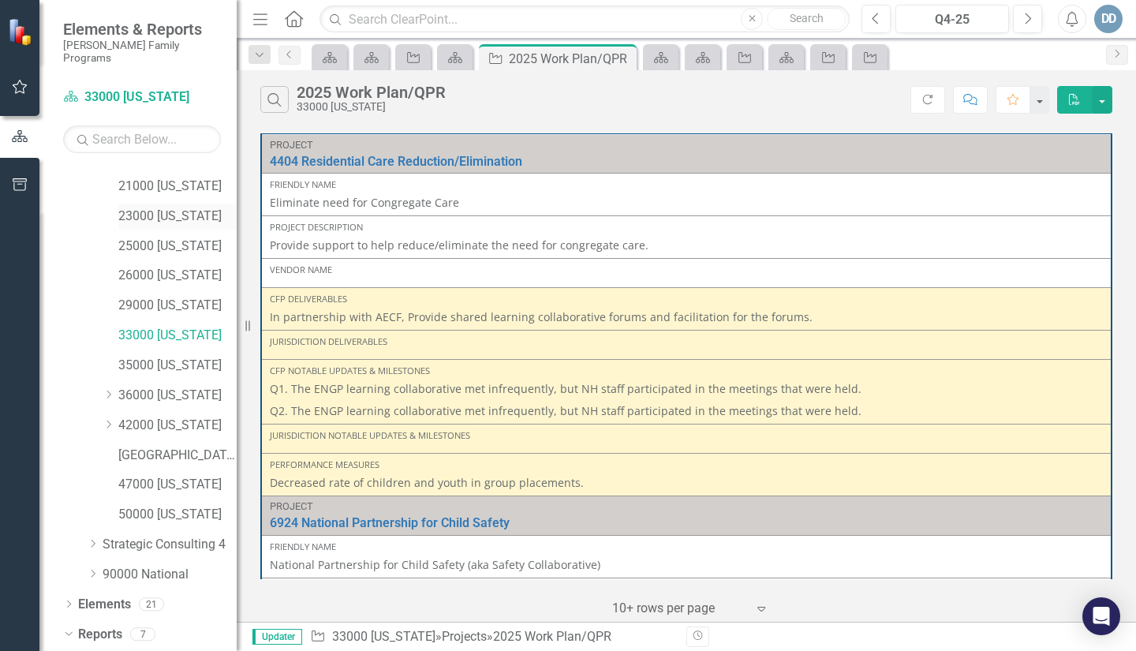
click at [164, 208] on link "23000 [US_STATE]" at bounding box center [177, 217] width 118 height 18
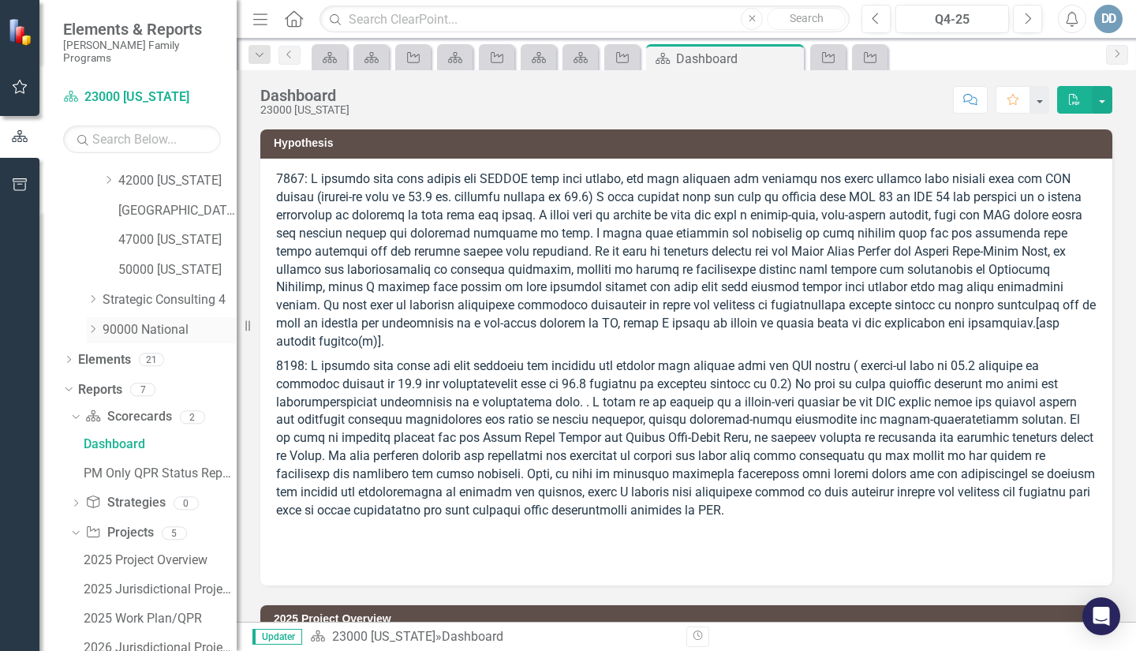
scroll to position [588, 0]
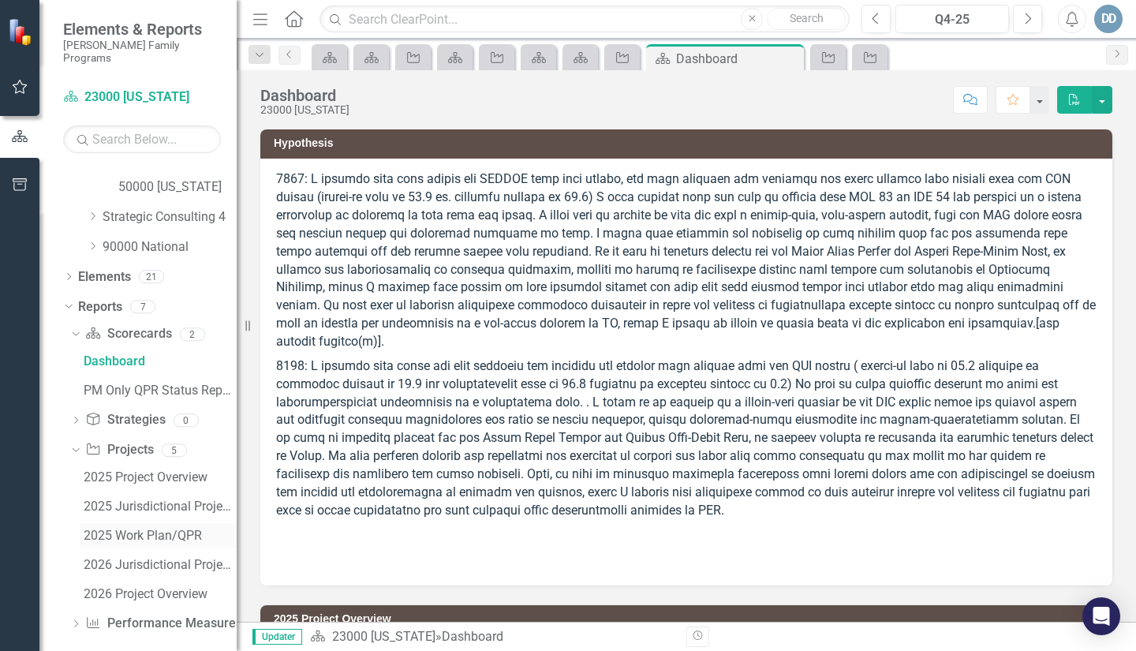
click at [140, 529] on div "2025 Work Plan/QPR" at bounding box center [160, 536] width 153 height 14
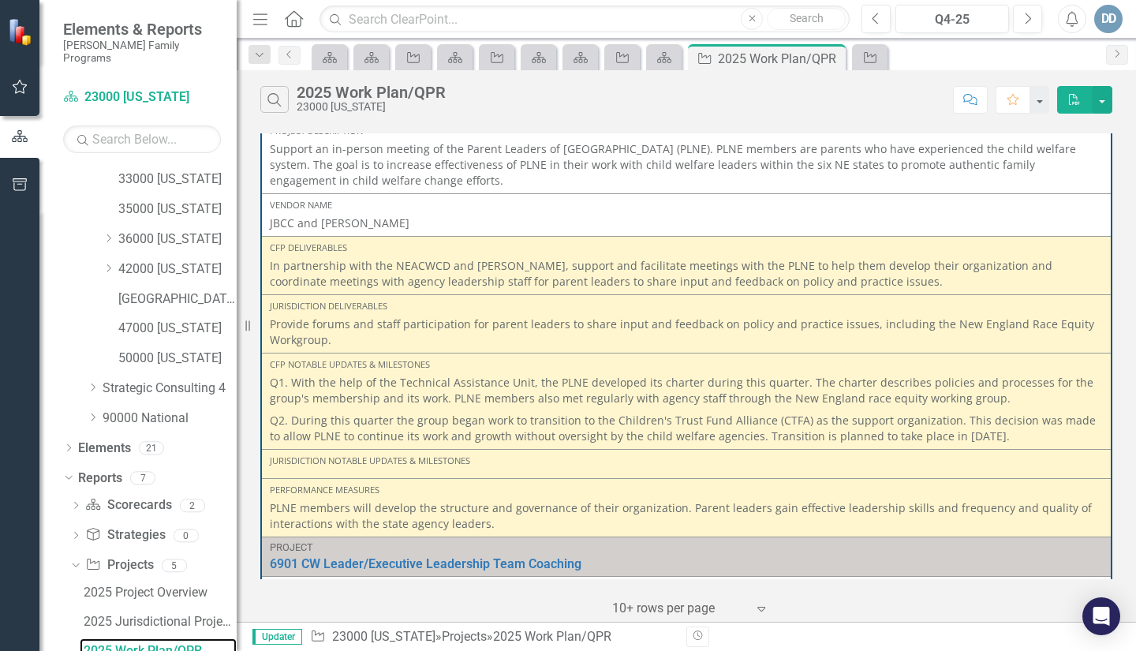
scroll to position [1421, 0]
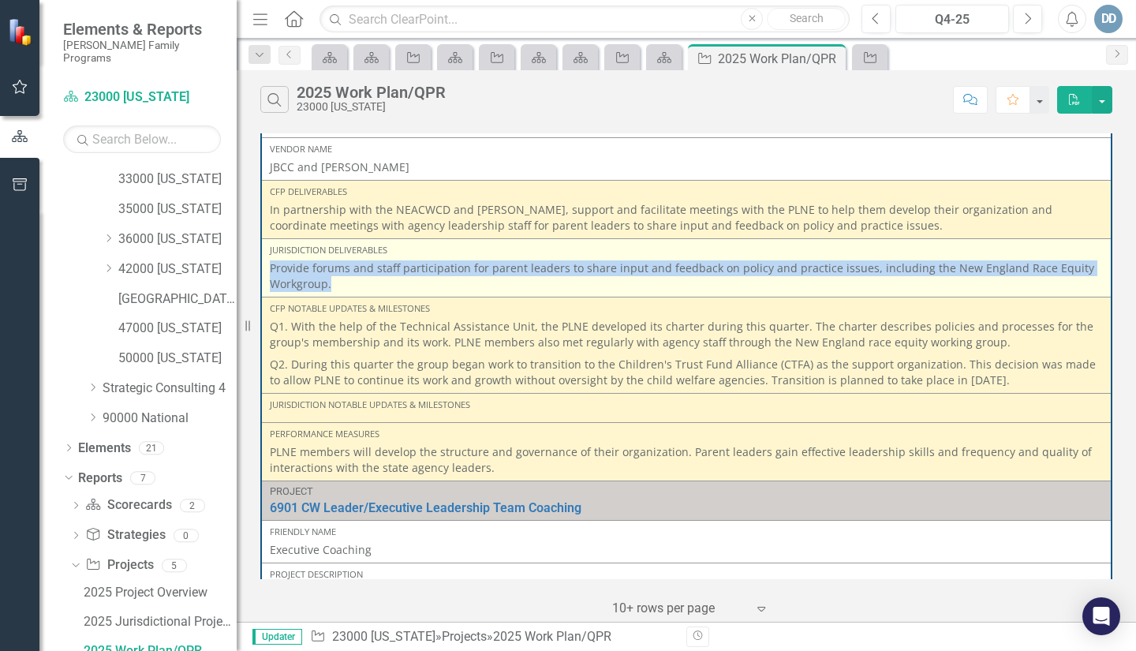
drag, startPoint x: 270, startPoint y: 268, endPoint x: 545, endPoint y: 293, distance: 275.7
click at [545, 293] on td "Jurisdiction Deliverables Provide forums and staff participation for parent lea…" at bounding box center [686, 268] width 851 height 58
copy p "Provide forums and staff participation for parent leaders to share input and fe…"
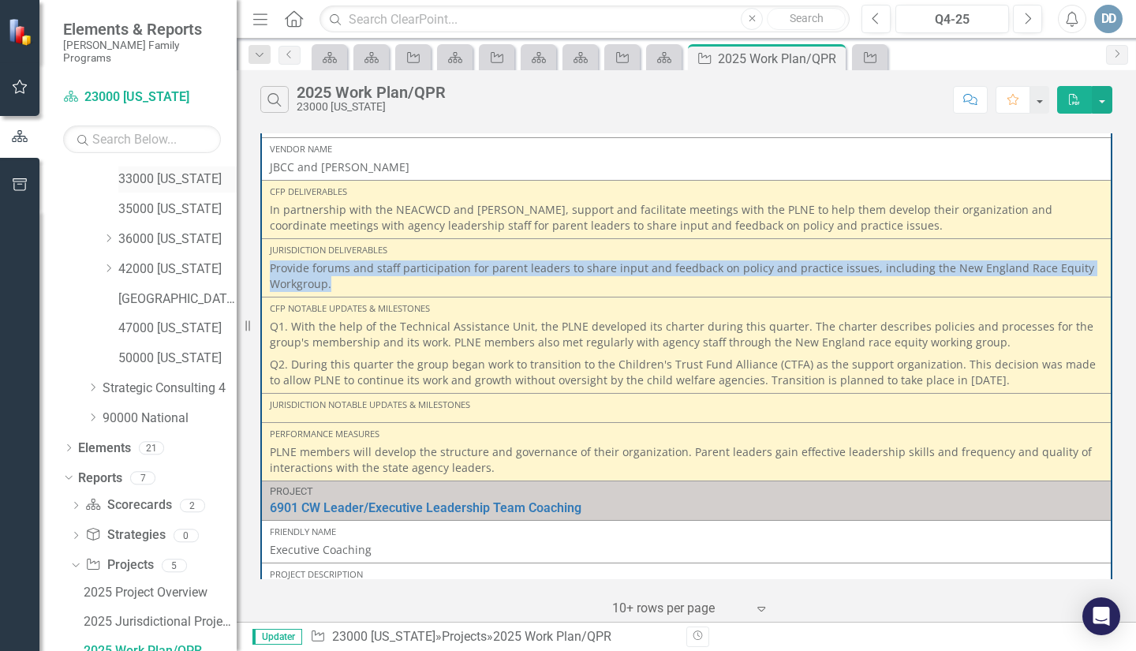
click at [133, 170] on link "33000 [US_STATE]" at bounding box center [177, 179] width 118 height 18
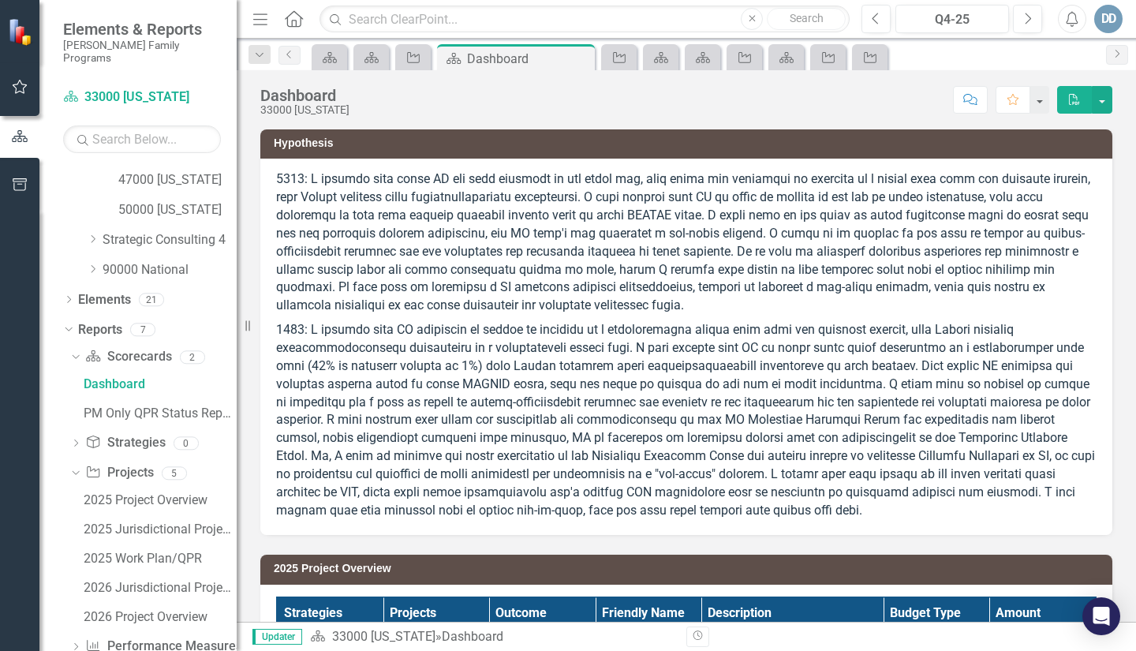
scroll to position [588, 0]
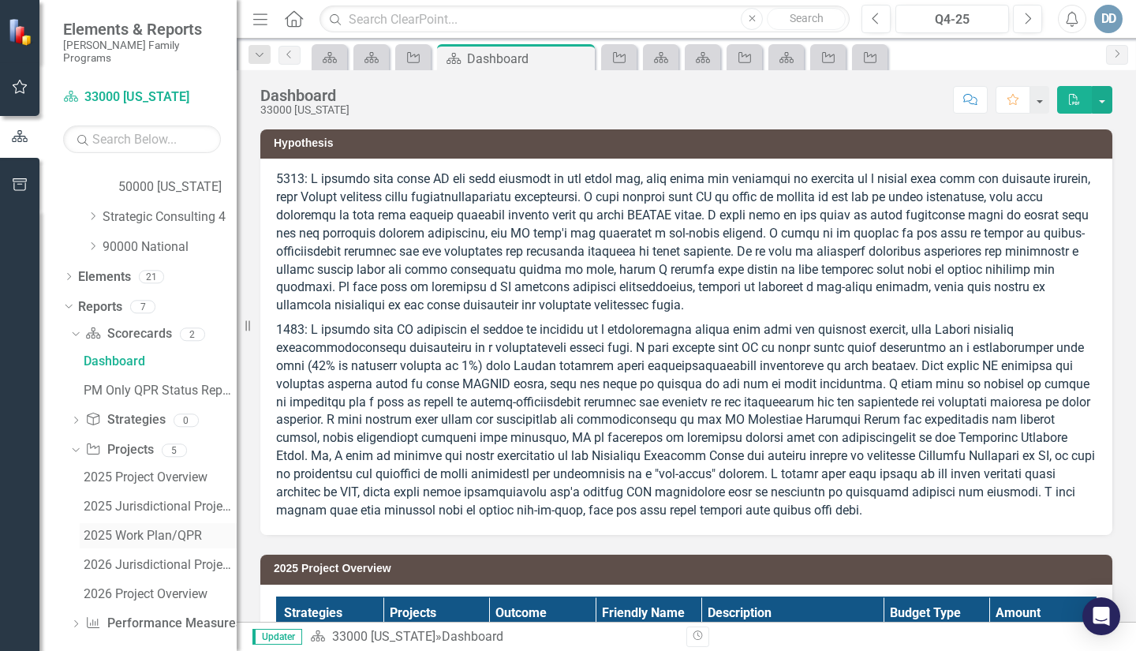
click at [122, 523] on link "2025 Work Plan/QPR" at bounding box center [158, 535] width 157 height 25
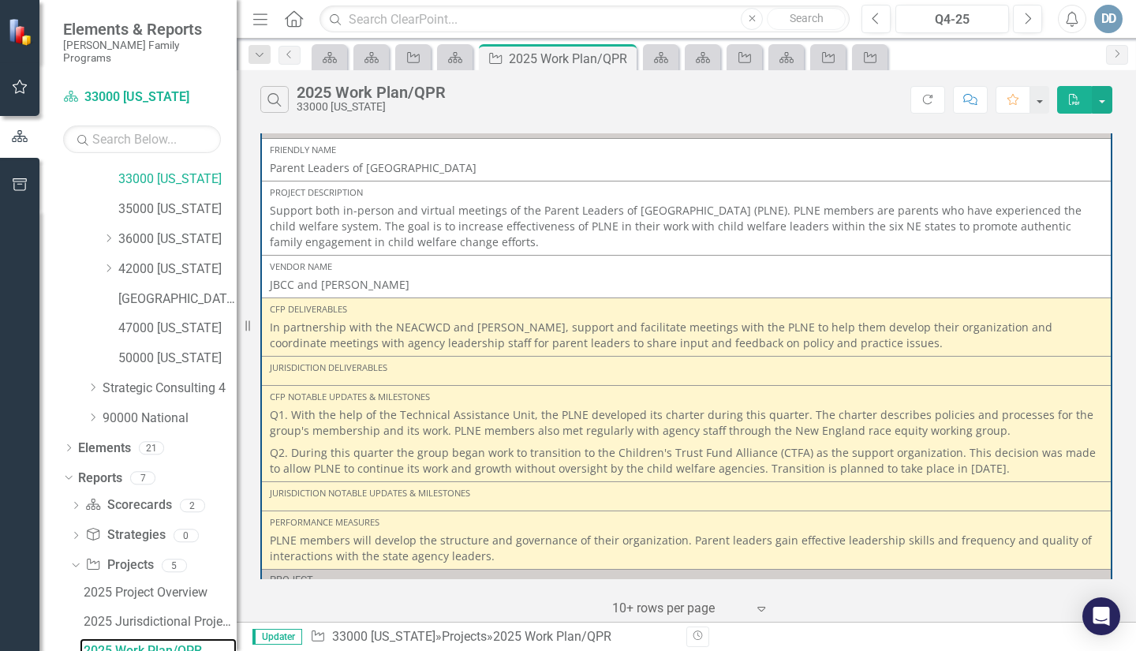
scroll to position [1613, 0]
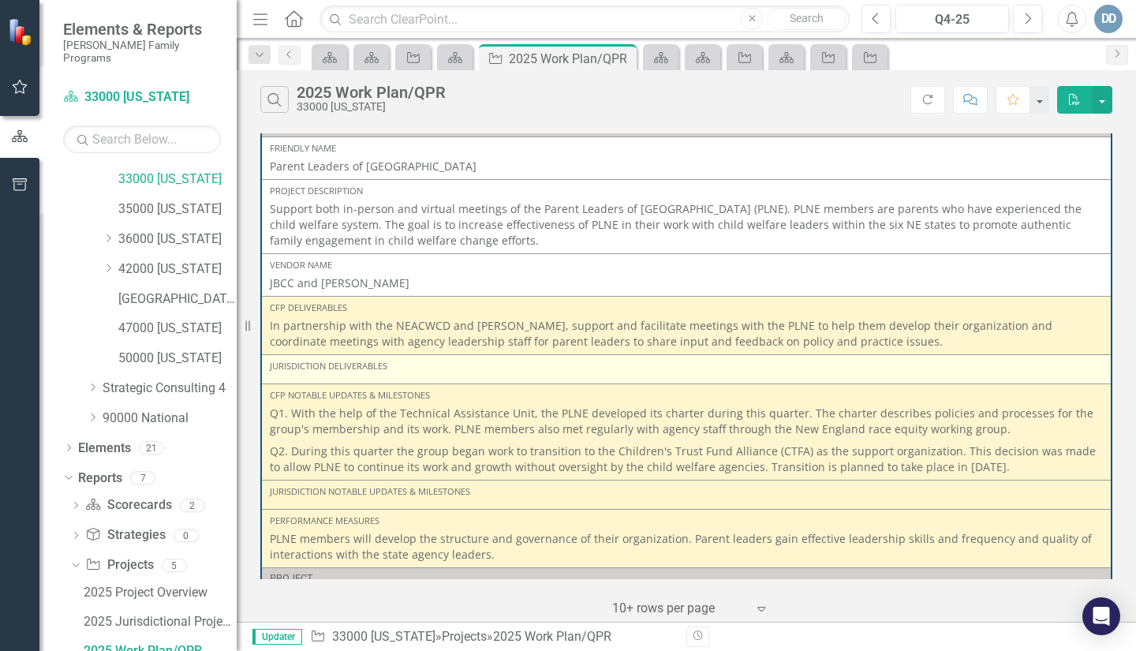
click at [293, 373] on div "Jurisdiction Deliverables" at bounding box center [686, 369] width 833 height 19
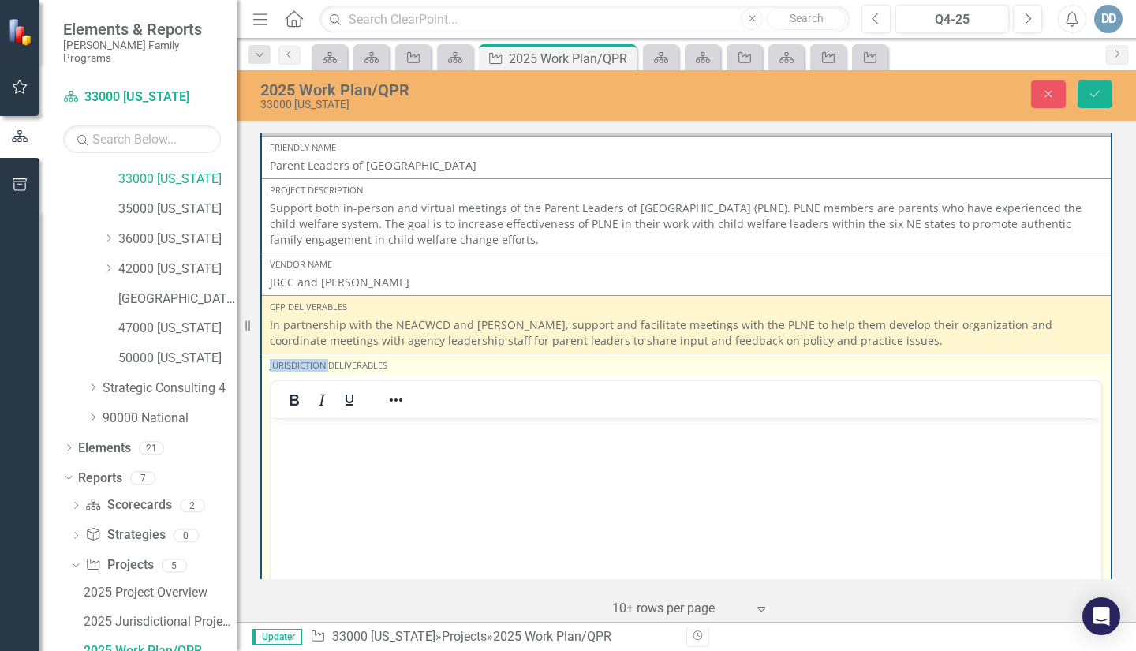
scroll to position [0, 0]
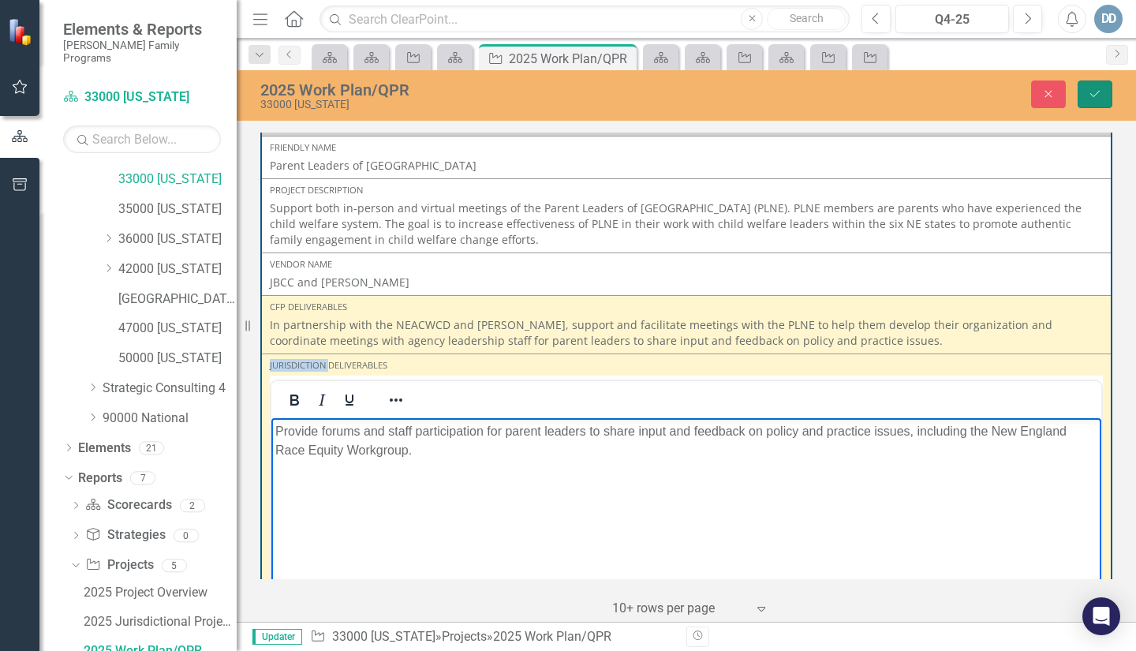
click at [1091, 92] on icon "Save" at bounding box center [1095, 93] width 14 height 11
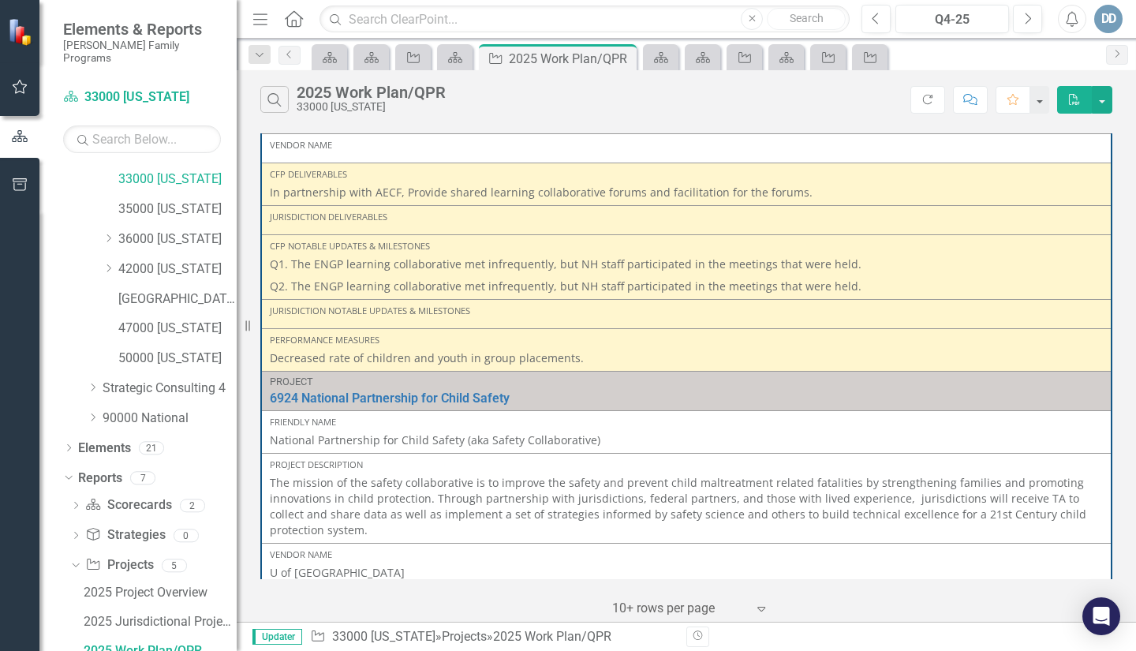
scroll to position [120, 0]
